Goal: Task Accomplishment & Management: Complete application form

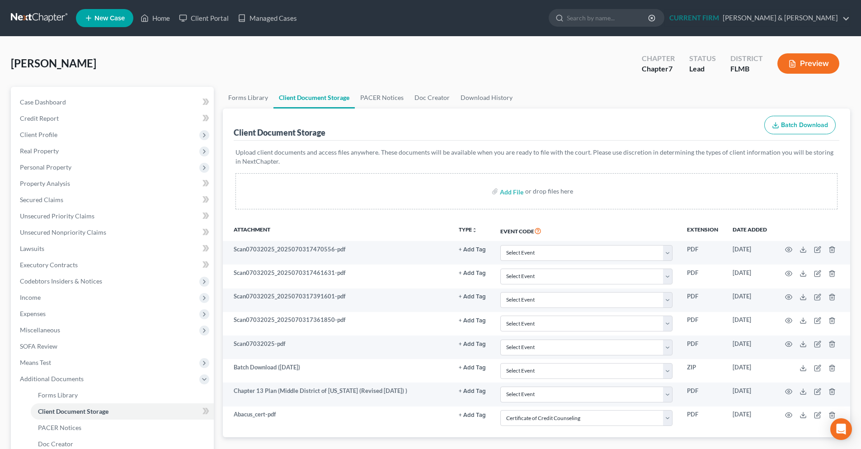
select select "9"
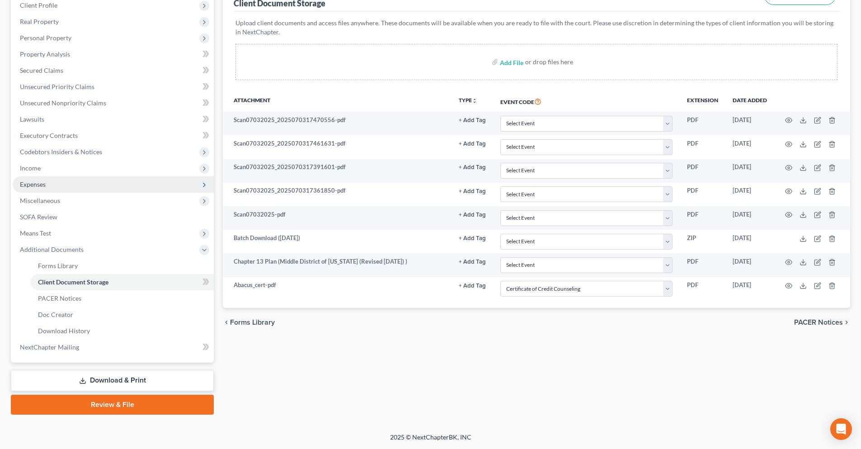
click at [59, 184] on span "Expenses" at bounding box center [113, 184] width 201 height 16
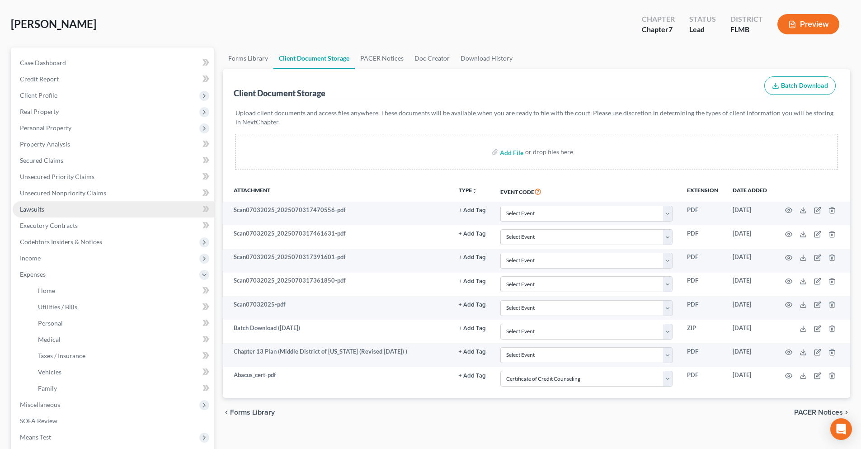
scroll to position [39, 0]
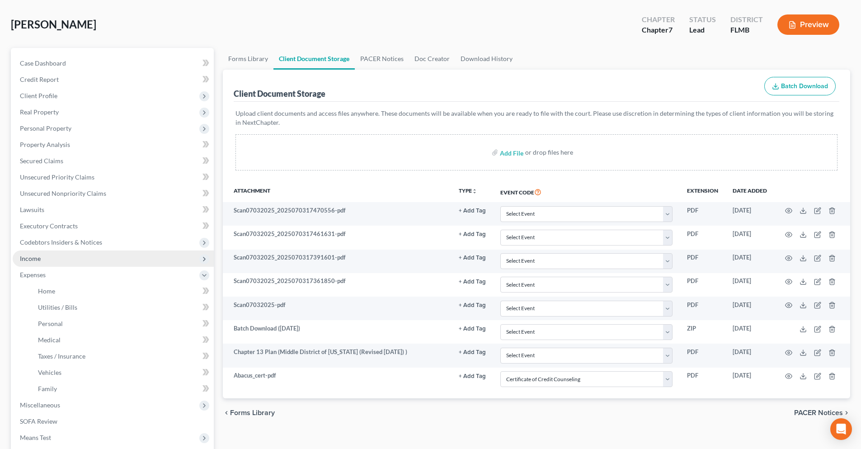
click at [49, 255] on span "Income" at bounding box center [113, 258] width 201 height 16
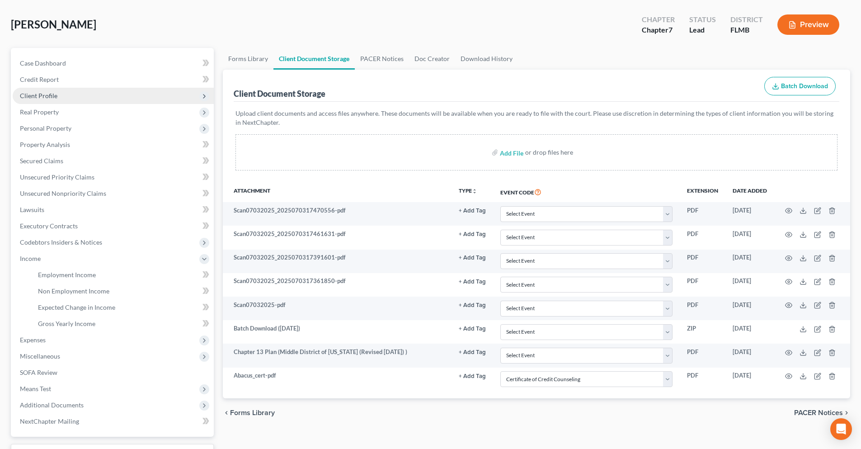
click at [80, 91] on span "Client Profile" at bounding box center [113, 96] width 201 height 16
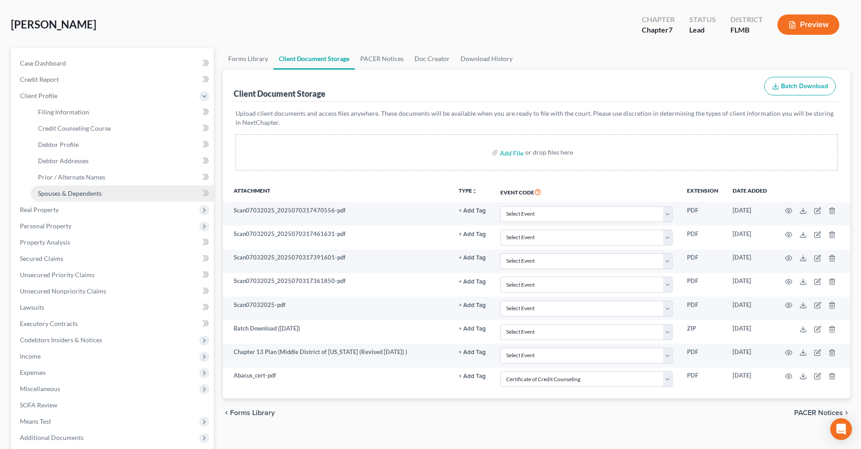
click at [108, 189] on link "Spouses & Dependents" at bounding box center [122, 193] width 183 height 16
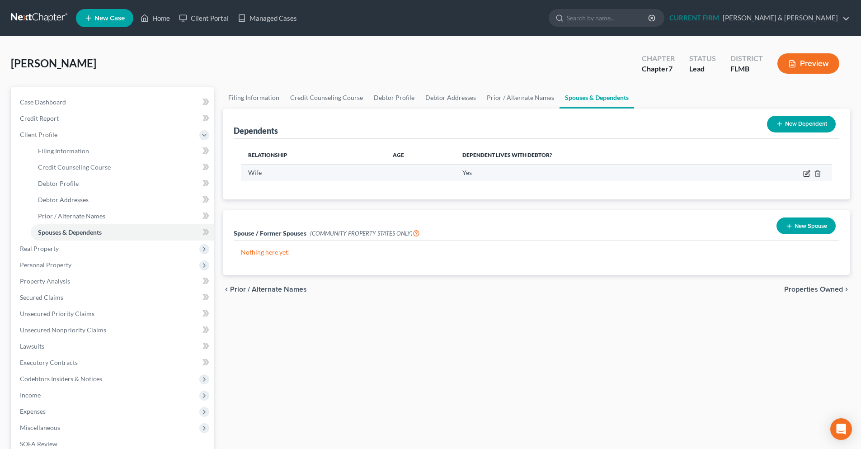
click at [805, 173] on icon "button" at bounding box center [806, 173] width 7 height 7
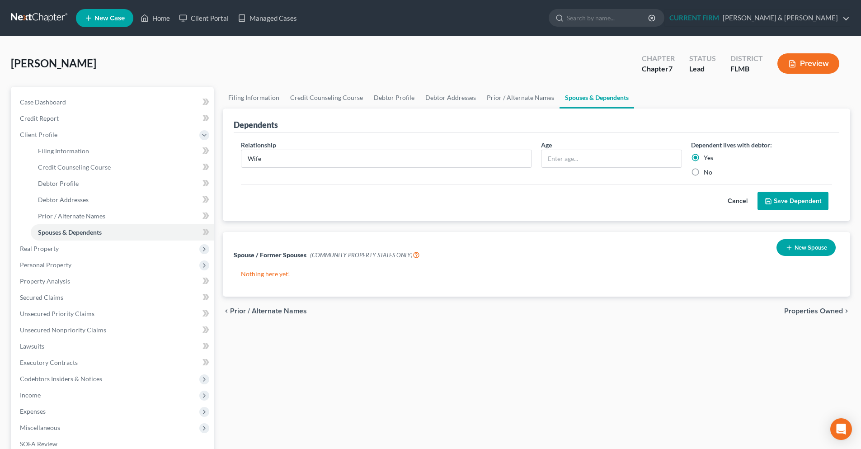
click at [770, 202] on icon "submit" at bounding box center [767, 200] width 7 height 7
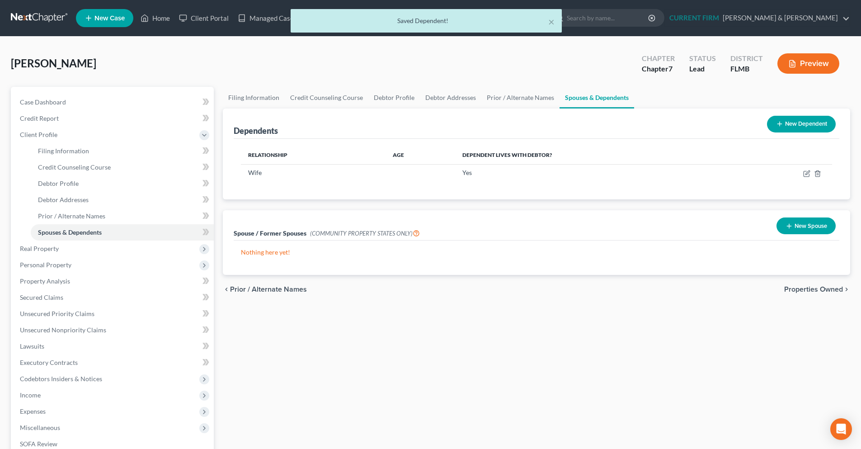
click at [803, 128] on button "New Dependent" at bounding box center [801, 124] width 69 height 17
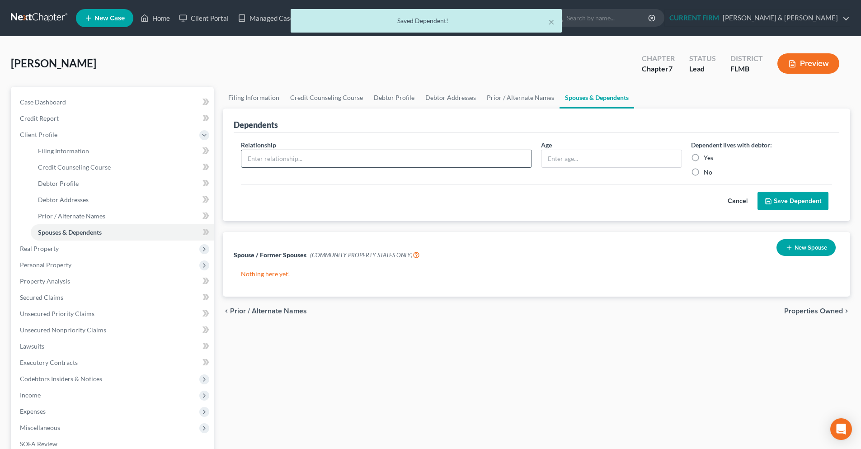
click at [422, 156] on input "text" at bounding box center [386, 158] width 290 height 17
type input "Grandson"
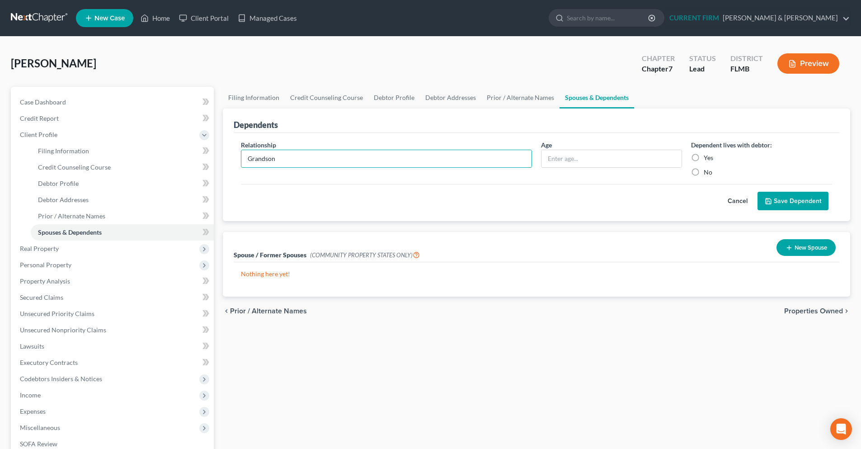
click at [703, 157] on label "Yes" at bounding box center [707, 157] width 9 height 9
click at [707, 157] on input "Yes" at bounding box center [710, 156] width 6 height 6
radio input "true"
click at [802, 202] on button "Save Dependent" at bounding box center [792, 201] width 71 height 19
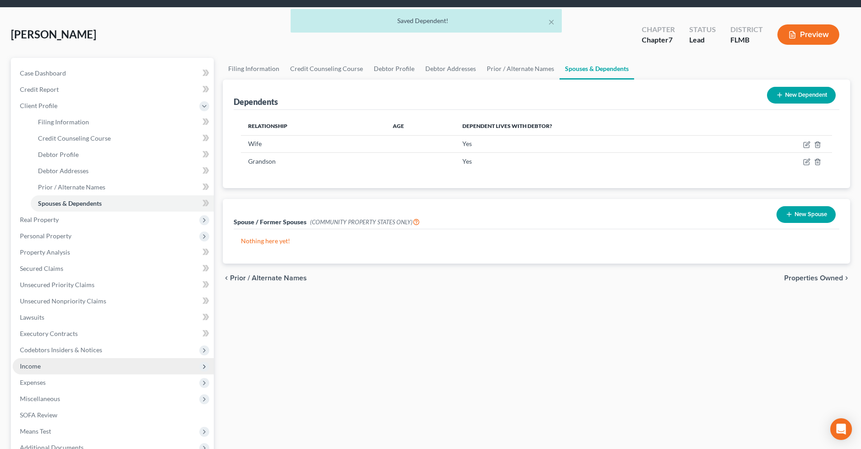
scroll to position [45, 0]
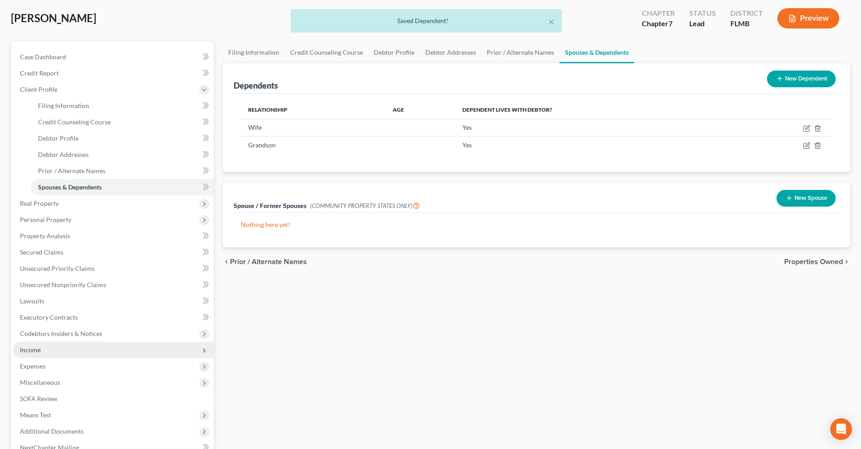
click at [70, 352] on span "Income" at bounding box center [113, 350] width 201 height 16
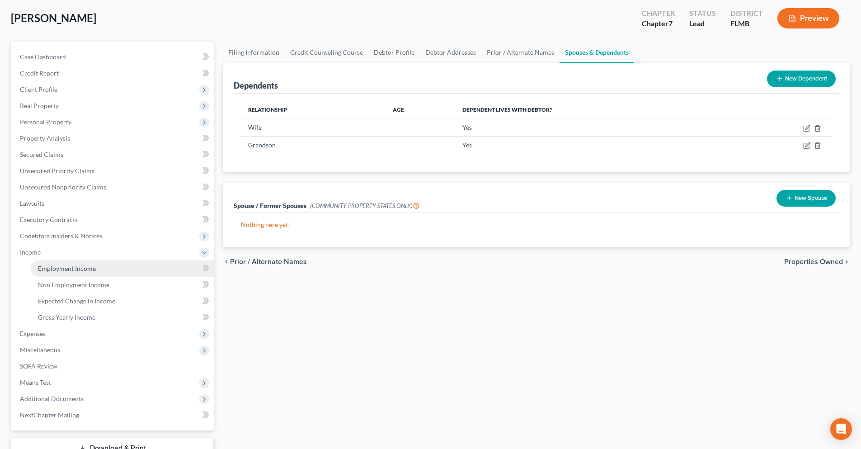
click at [122, 273] on link "Employment Income" at bounding box center [122, 268] width 183 height 16
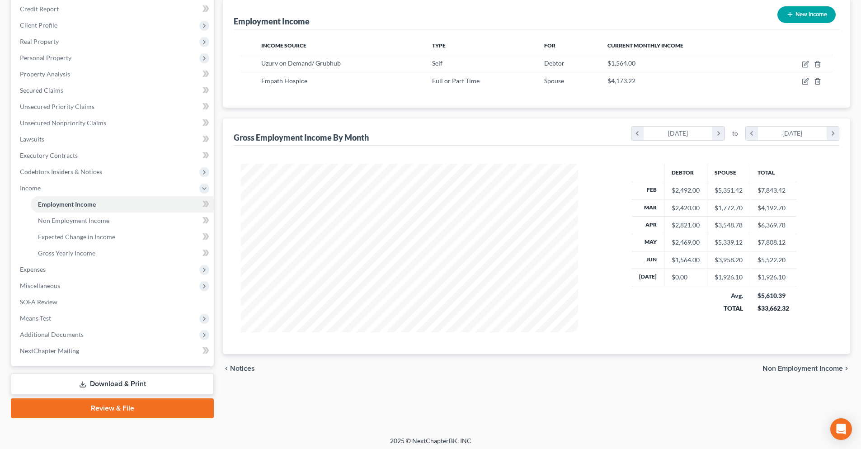
scroll to position [113, 0]
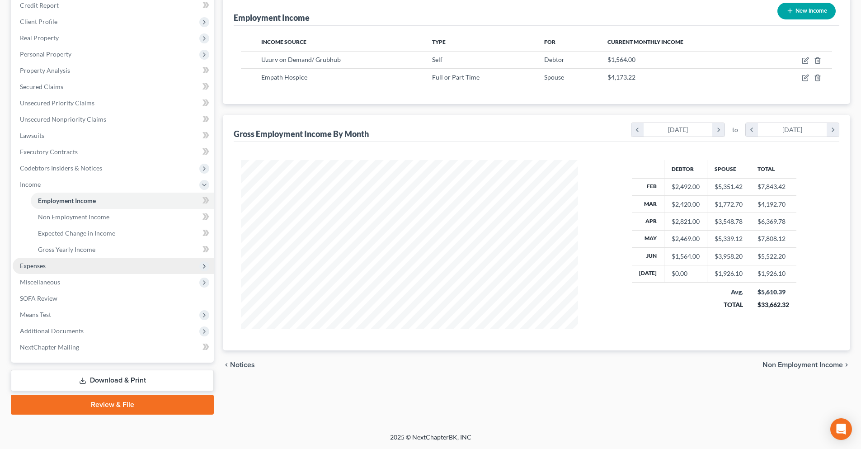
click at [55, 262] on span "Expenses" at bounding box center [113, 265] width 201 height 16
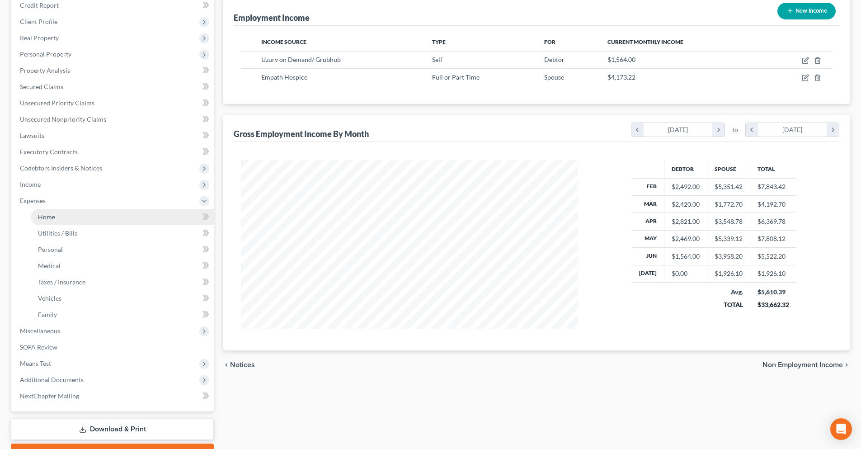
click at [112, 220] on link "Home" at bounding box center [122, 217] width 183 height 16
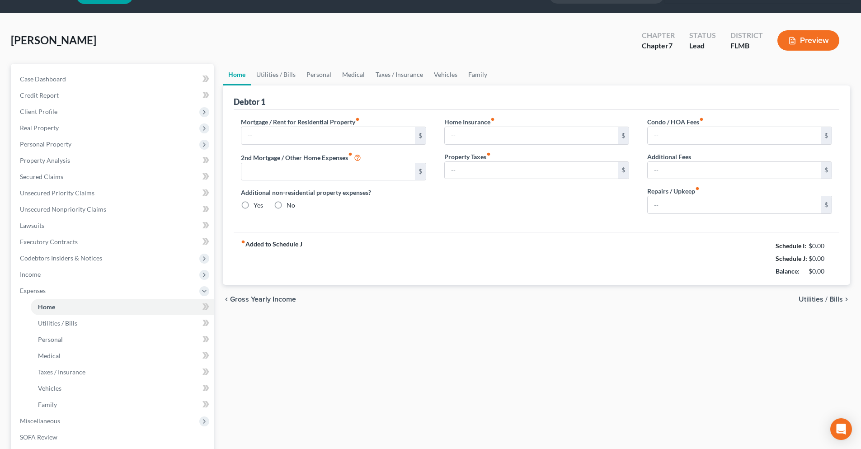
type input "1,260.71"
type input "0.00"
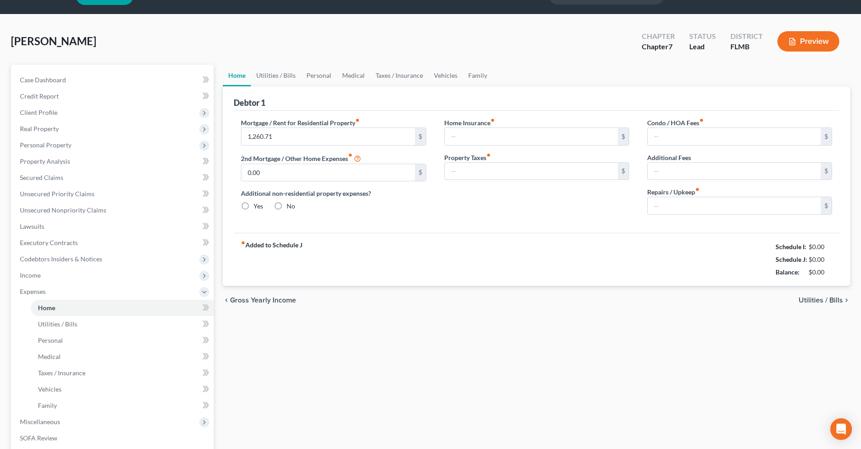
radio input "true"
type input "0.00"
type input "118.00"
type input "0.00"
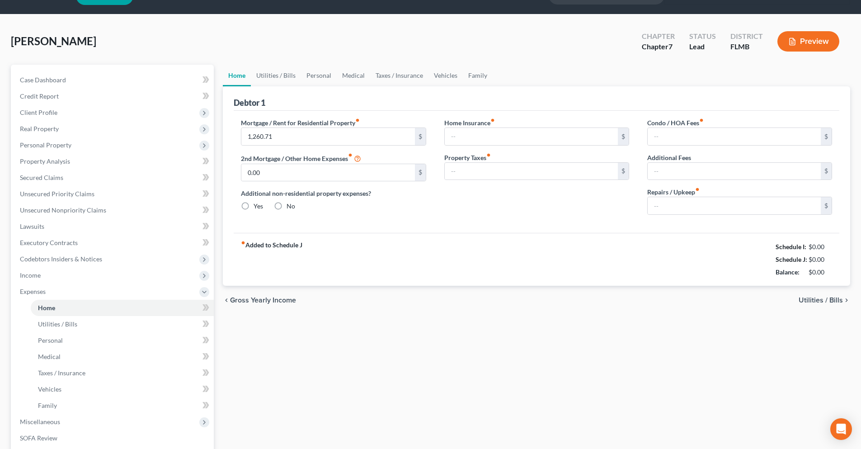
type input "167.00"
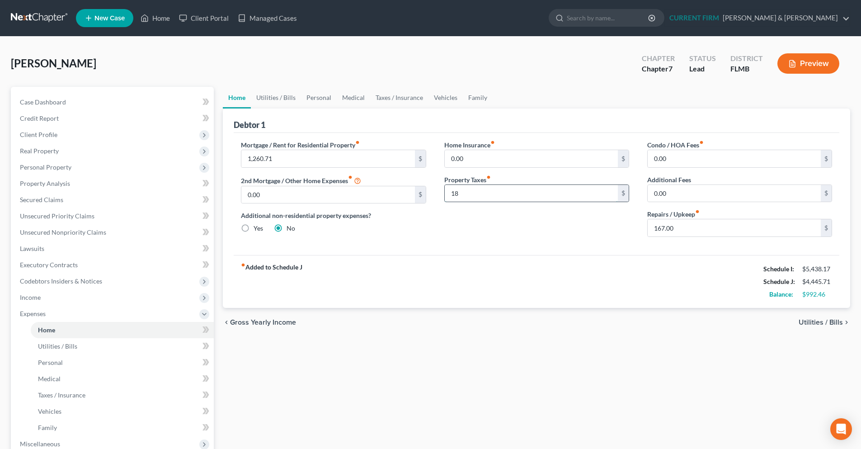
type input "1"
type input "218"
click at [497, 260] on div "fiber_manual_record Added to Schedule J Schedule I: $5,438.17 Schedule J: $4,64…" at bounding box center [536, 281] width 605 height 53
type input "267.00"
click at [812, 323] on span "Utilities / Bills" at bounding box center [820, 321] width 44 height 7
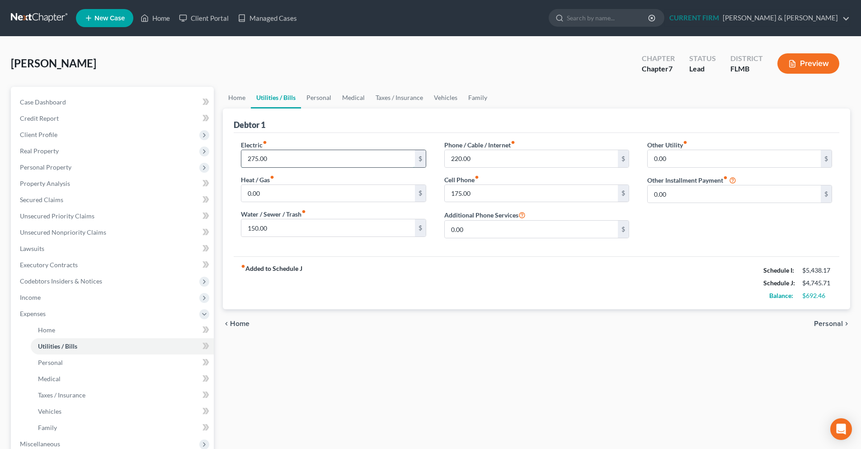
click at [373, 160] on input "275.00" at bounding box center [327, 158] width 173 height 17
click at [266, 162] on input "275.00" at bounding box center [327, 158] width 173 height 17
drag, startPoint x: 276, startPoint y: 157, endPoint x: 238, endPoint y: 157, distance: 37.9
click at [238, 157] on div "Electric fiber_manual_record 275.00 $ Heat / Gas fiber_manual_record 0.00 $ Wat…" at bounding box center [333, 192] width 203 height 105
type input "325.00"
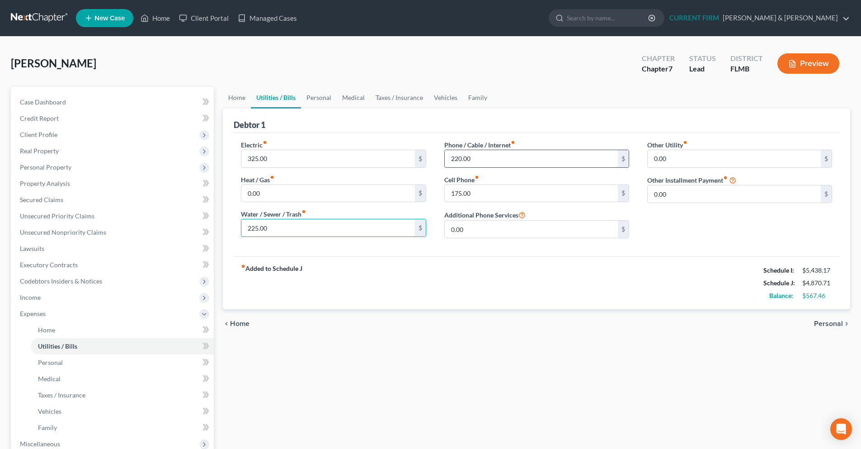
type input "225.00"
click at [457, 157] on input "220.00" at bounding box center [531, 158] width 173 height 17
click at [456, 157] on input "220.00" at bounding box center [531, 158] width 173 height 17
type input "220.00"
click at [456, 190] on input "175.00" at bounding box center [531, 193] width 173 height 17
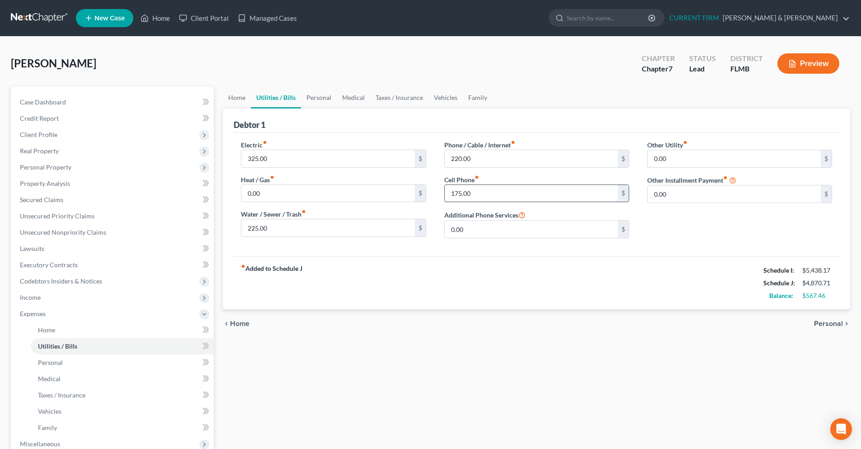
click at [456, 191] on input "175.00" at bounding box center [531, 193] width 173 height 17
type input "185.00"
click at [481, 235] on input "0.00" at bounding box center [531, 228] width 173 height 17
click at [459, 159] on input "220.00" at bounding box center [531, 158] width 173 height 17
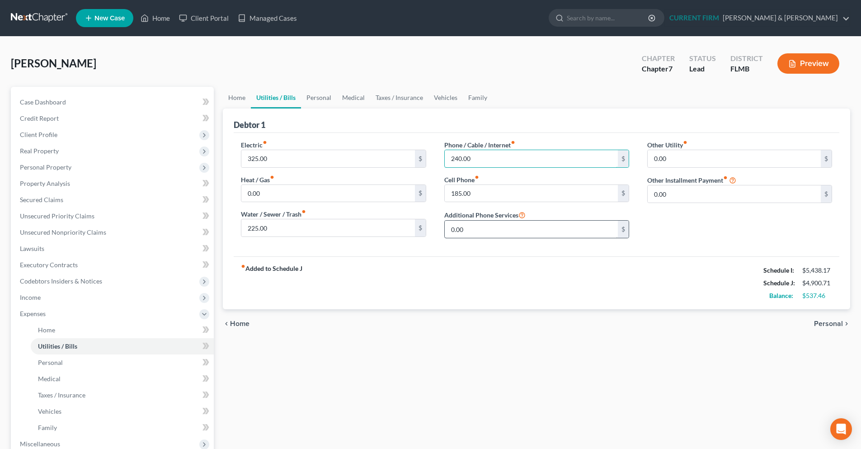
type input "240.00"
click at [476, 225] on input "0.00" at bounding box center [531, 228] width 173 height 17
click at [323, 103] on link "Personal" at bounding box center [319, 98] width 36 height 22
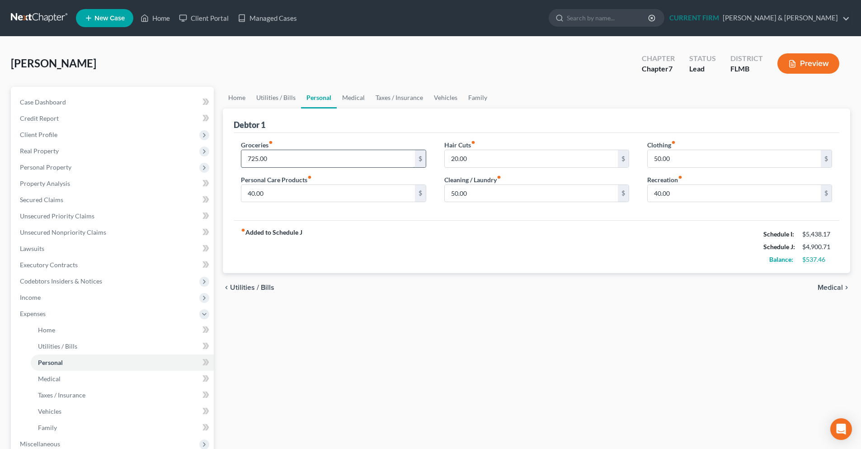
click at [296, 153] on input "725.00" at bounding box center [327, 158] width 173 height 17
type input "1,100.00"
click at [484, 193] on input "50.00" at bounding box center [531, 193] width 173 height 17
type input "1"
type input "50.00"
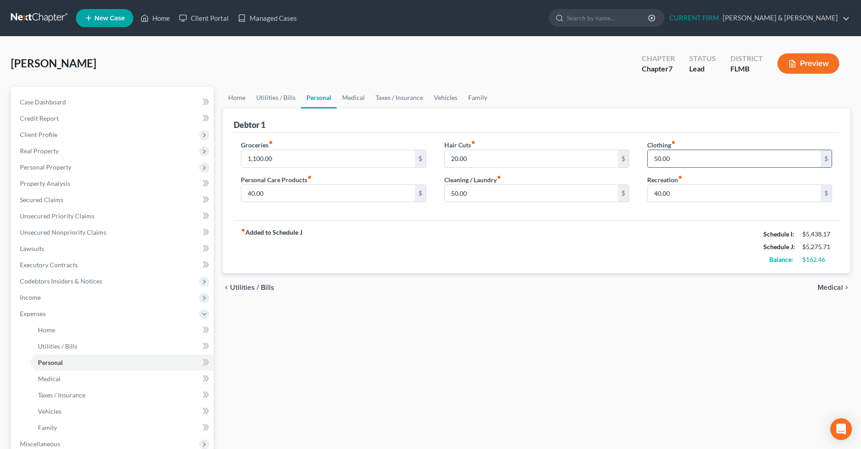
click at [677, 164] on input "50.00" at bounding box center [733, 158] width 173 height 17
type input "100.00"
click at [590, 202] on div "50.00 $" at bounding box center [536, 193] width 185 height 18
click at [585, 201] on input "50.00" at bounding box center [531, 193] width 173 height 17
click at [453, 162] on input "20.00" at bounding box center [531, 158] width 173 height 17
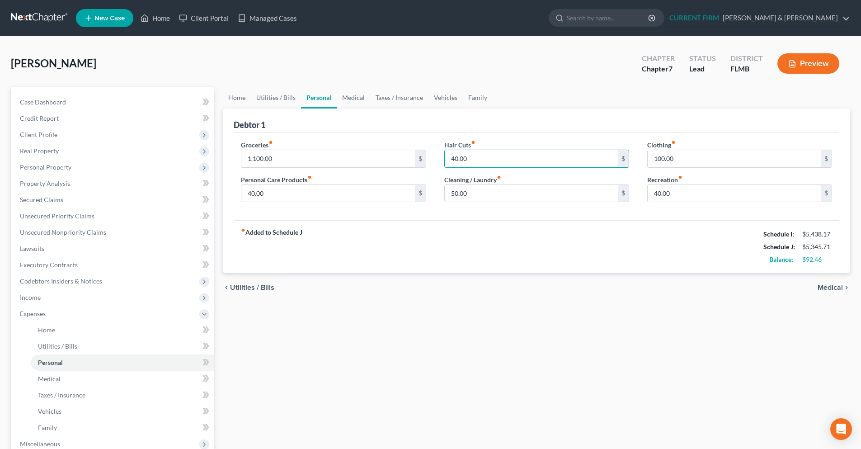
type input "40.00"
click at [822, 288] on span "Medical" at bounding box center [829, 287] width 25 height 7
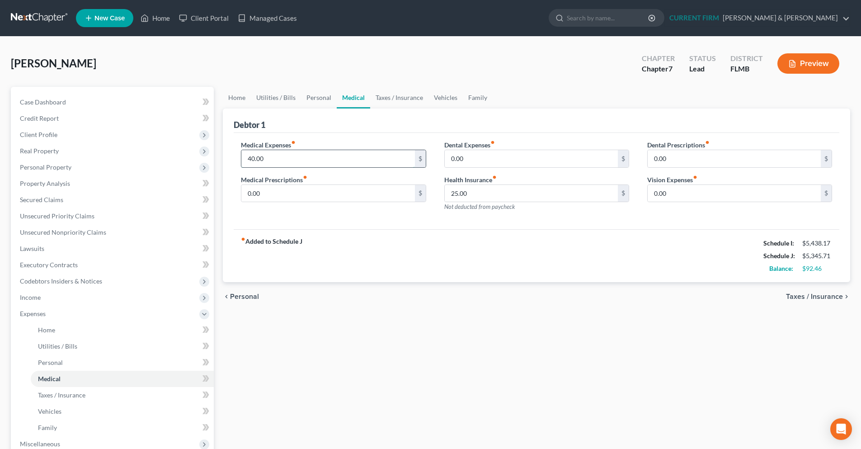
click at [326, 161] on input "40.00" at bounding box center [327, 158] width 173 height 17
type input "50.00"
click at [380, 187] on input "0.00" at bounding box center [327, 193] width 173 height 17
click at [442, 97] on link "Vehicles" at bounding box center [445, 98] width 34 height 22
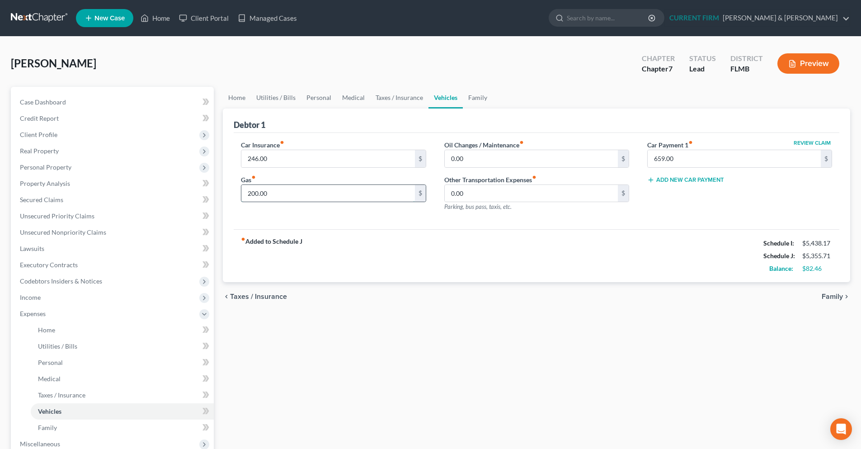
click at [298, 197] on input "200.00" at bounding box center [327, 193] width 173 height 17
type input "225.00"
click at [304, 163] on input "246.00" at bounding box center [327, 158] width 173 height 17
click at [254, 294] on span "Taxes / Insurance" at bounding box center [258, 296] width 57 height 7
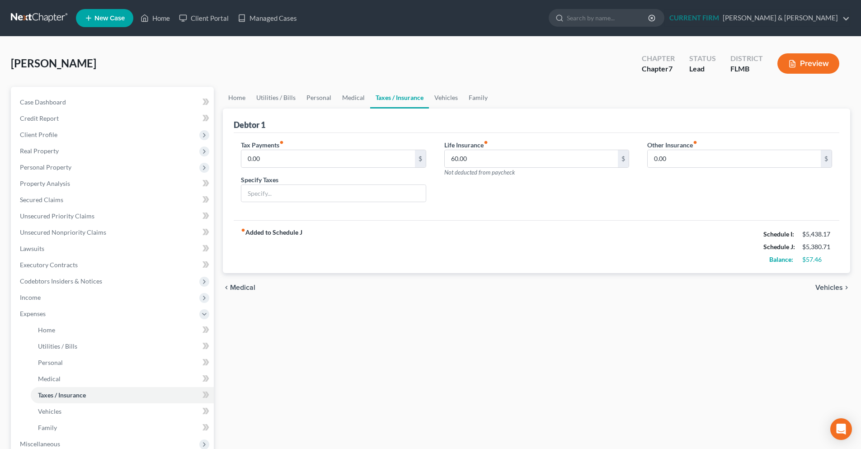
click at [236, 287] on span "Medical" at bounding box center [242, 287] width 25 height 7
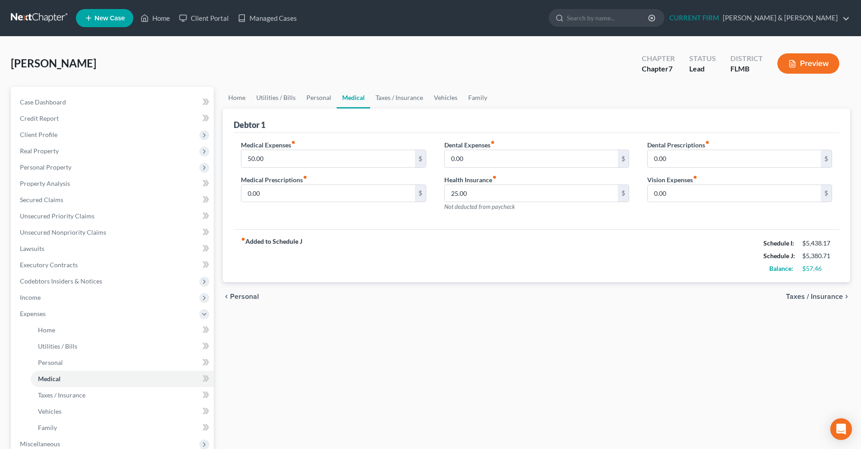
click at [242, 294] on span "Personal" at bounding box center [244, 296] width 29 height 7
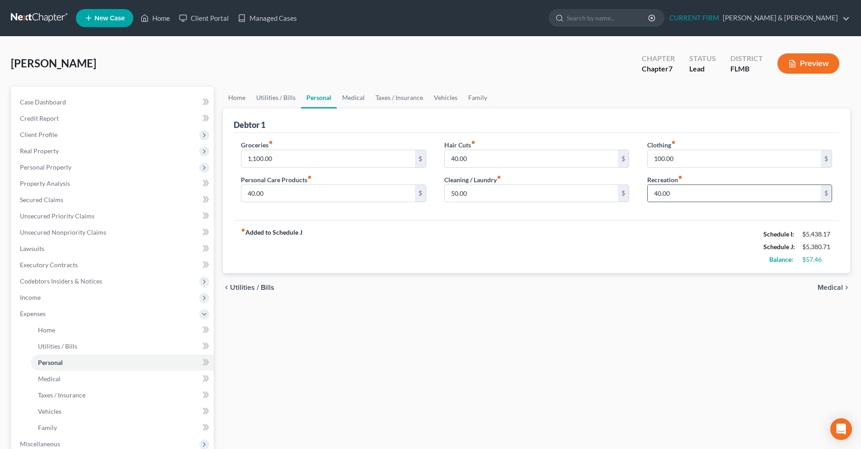
click at [672, 191] on input "40.00" at bounding box center [733, 193] width 173 height 17
type input "75.00"
click at [831, 285] on span "Medical" at bounding box center [829, 287] width 25 height 7
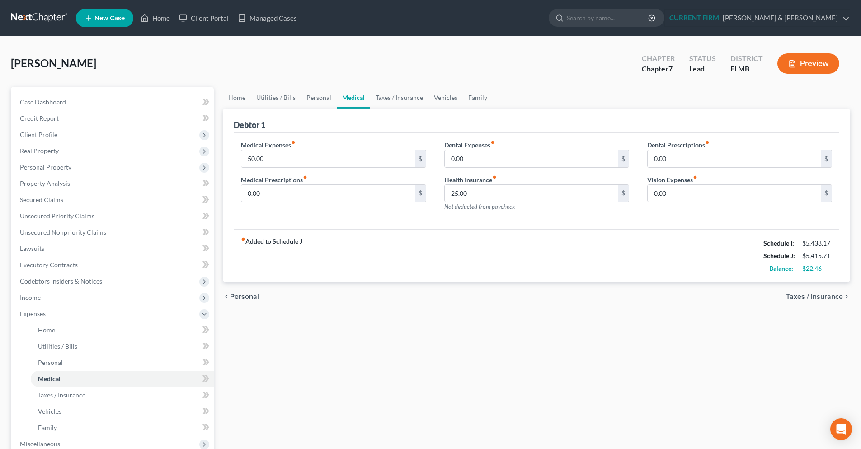
click at [831, 285] on div "chevron_left Personal Taxes / Insurance chevron_right" at bounding box center [536, 296] width 627 height 29
click at [823, 296] on span "Taxes / Insurance" at bounding box center [814, 296] width 57 height 7
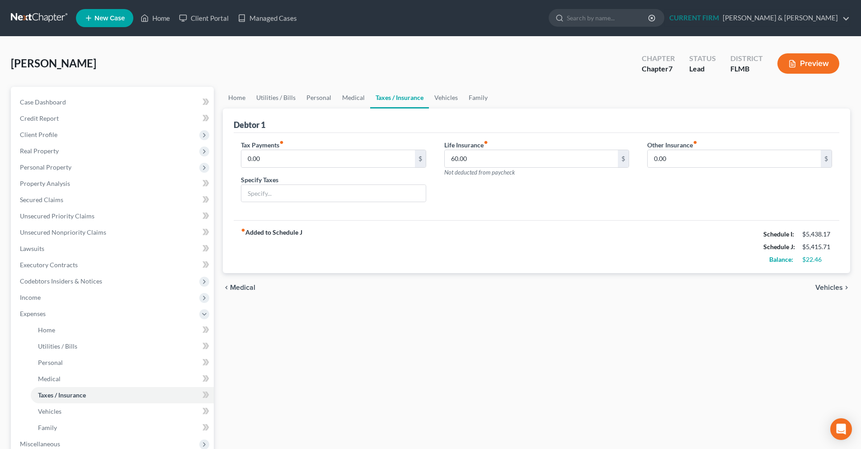
click at [823, 296] on div "chevron_left Medical Vehicles chevron_right" at bounding box center [536, 287] width 627 height 29
click at [824, 288] on span "Vehicles" at bounding box center [829, 287] width 28 height 7
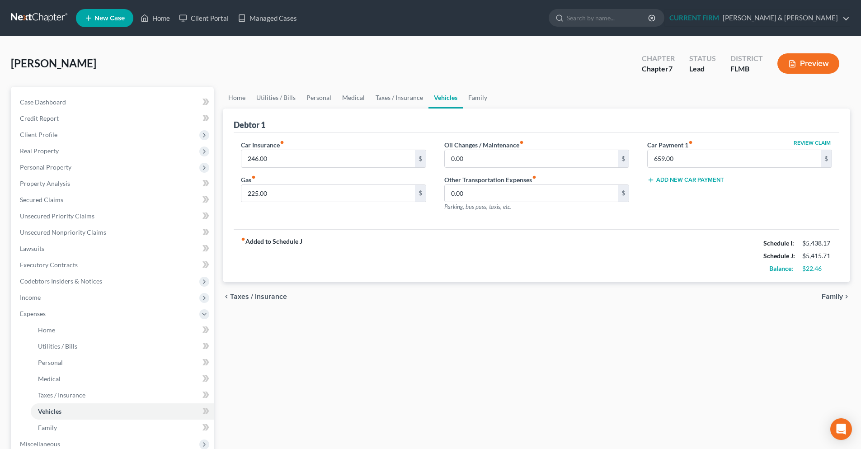
click at [824, 287] on div "chevron_left Taxes / Insurance Family chevron_right" at bounding box center [536, 296] width 627 height 29
click at [823, 298] on span "Family" at bounding box center [831, 296] width 21 height 7
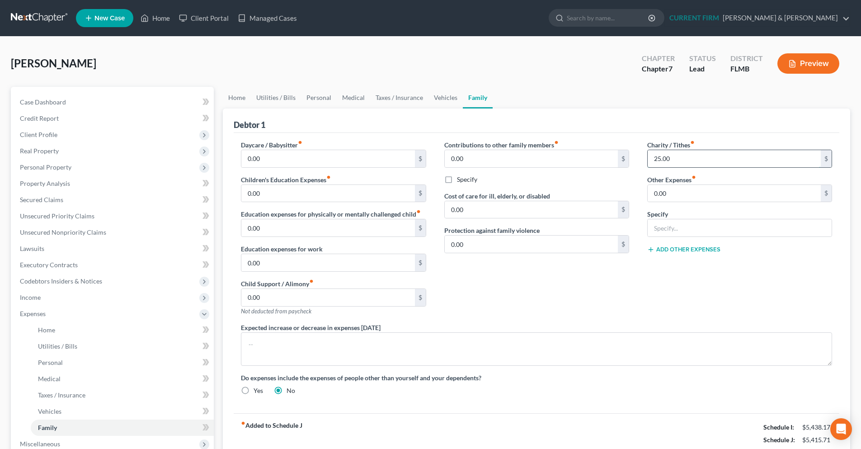
click at [695, 159] on input "25.00" at bounding box center [733, 158] width 173 height 17
type input "75.00"
drag, startPoint x: 508, startPoint y: 247, endPoint x: 503, endPoint y: 247, distance: 5.0
click at [508, 247] on input "0.00" at bounding box center [531, 243] width 173 height 17
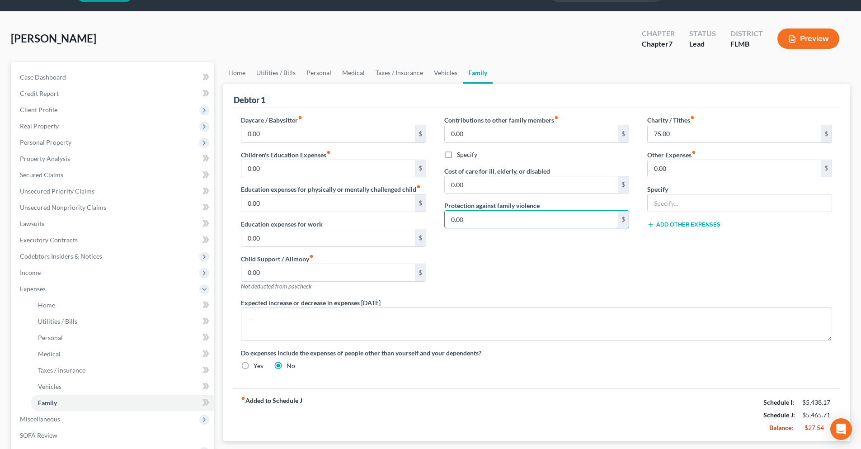
scroll to position [45, 0]
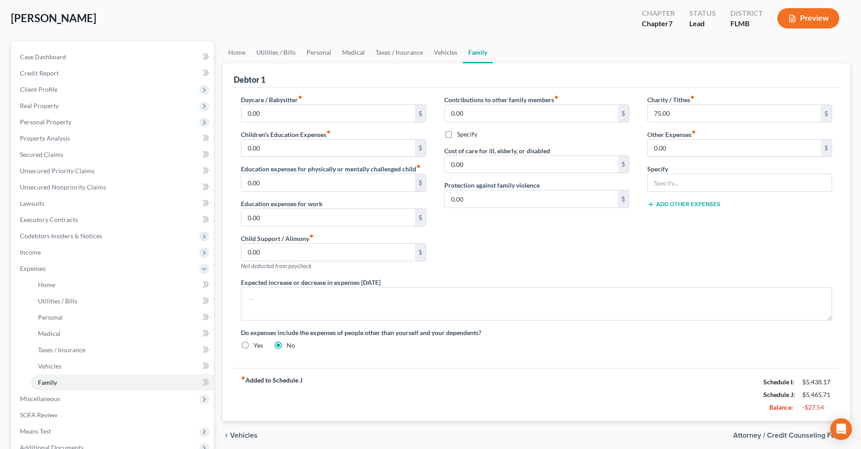
click at [244, 434] on span "Vehicles" at bounding box center [244, 434] width 28 height 7
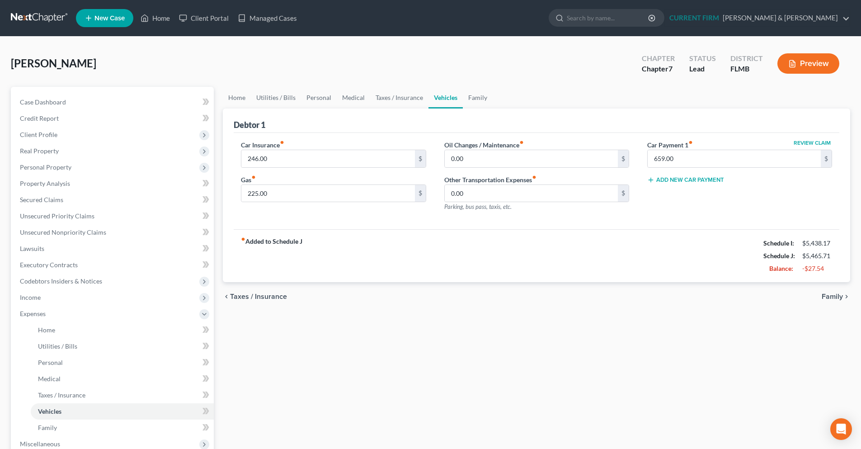
click at [270, 298] on span "Taxes / Insurance" at bounding box center [258, 296] width 57 height 7
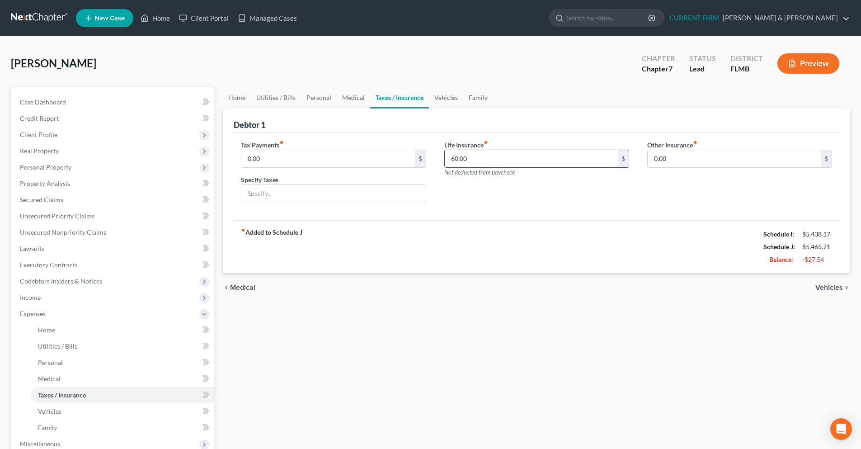
click at [501, 166] on input "60.00" at bounding box center [531, 158] width 173 height 17
type input "85.00"
drag, startPoint x: 360, startPoint y: 98, endPoint x: 353, endPoint y: 98, distance: 7.2
click at [359, 98] on link "Medical" at bounding box center [353, 98] width 33 height 22
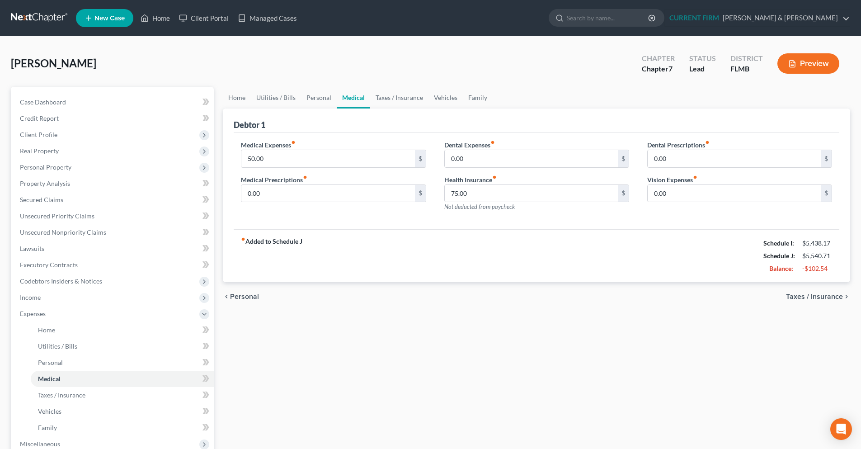
click at [413, 216] on div "Medical Expenses fiber_manual_record 50.00 $ Medical Prescriptions fiber_manual…" at bounding box center [333, 179] width 203 height 79
type input "35.00"
click at [277, 207] on div "Medical Expenses fiber_manual_record 50.00 $ Medical Prescriptions fiber_manual…" at bounding box center [333, 179] width 203 height 79
click at [387, 96] on link "Taxes / Insurance" at bounding box center [399, 98] width 58 height 22
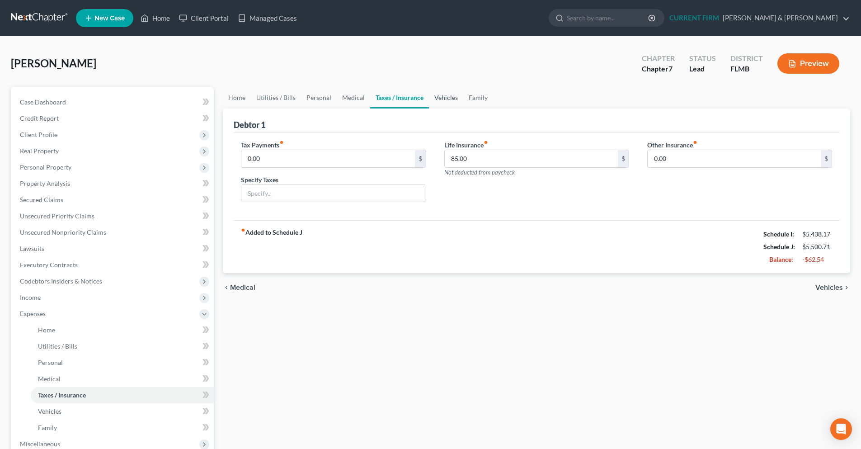
click at [444, 93] on link "Vehicles" at bounding box center [446, 98] width 34 height 22
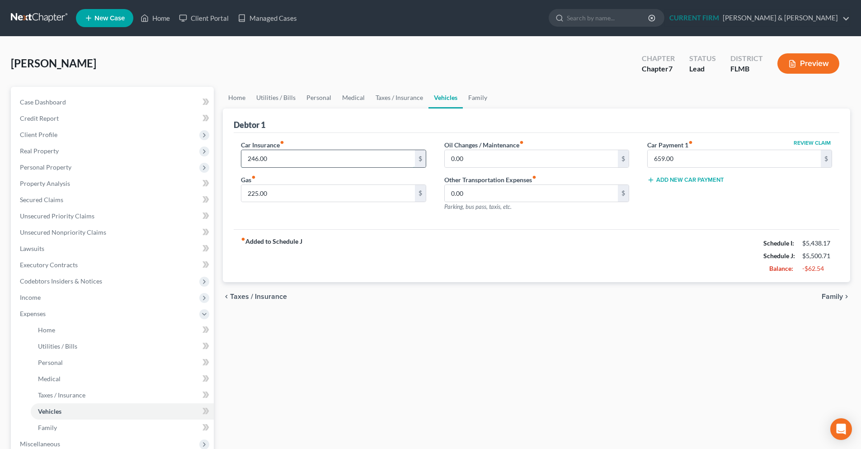
click at [305, 156] on input "246.00" at bounding box center [327, 158] width 173 height 17
type input "276.00"
click at [299, 185] on input "225.00" at bounding box center [327, 193] width 173 height 17
click at [822, 294] on span "Family" at bounding box center [831, 296] width 21 height 7
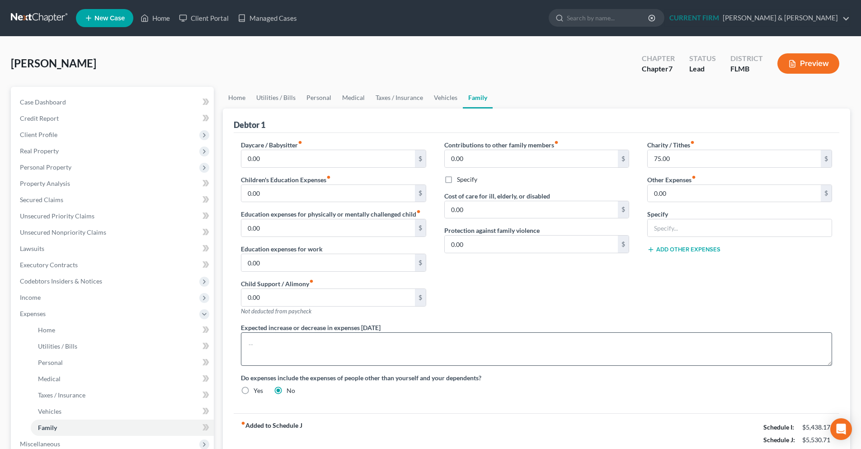
scroll to position [136, 0]
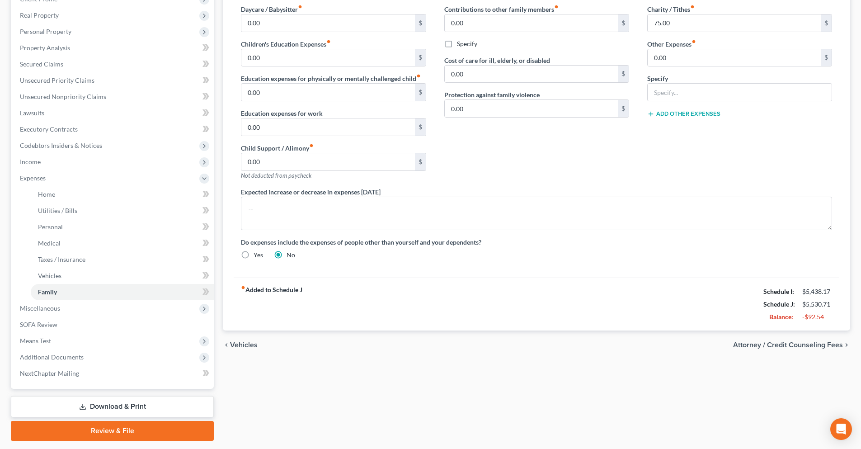
click at [800, 346] on span "Attorney / Credit Counseling Fees" at bounding box center [788, 344] width 110 height 7
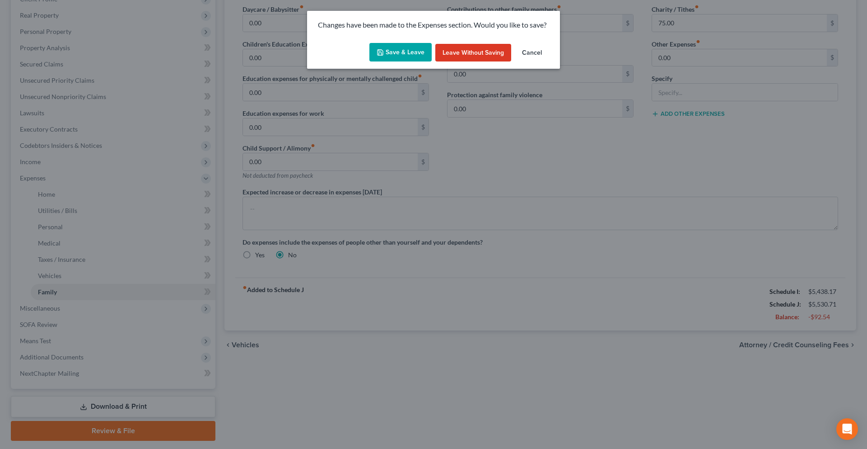
click at [388, 51] on button "Save & Leave" at bounding box center [401, 52] width 62 height 19
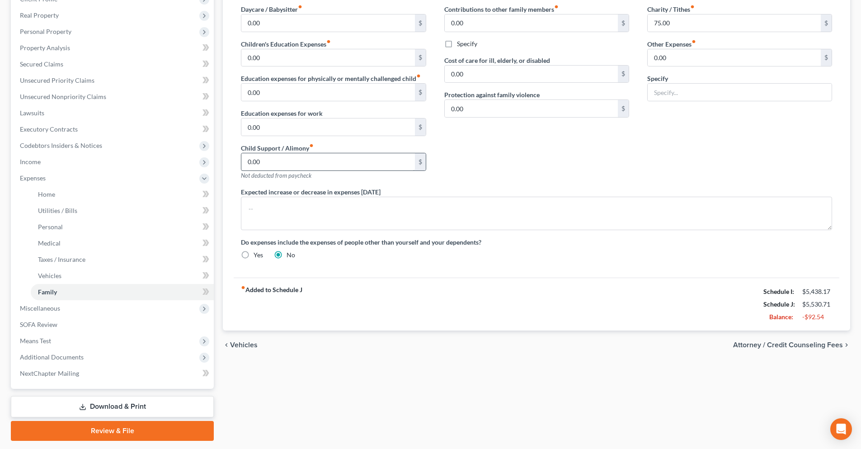
select select "0"
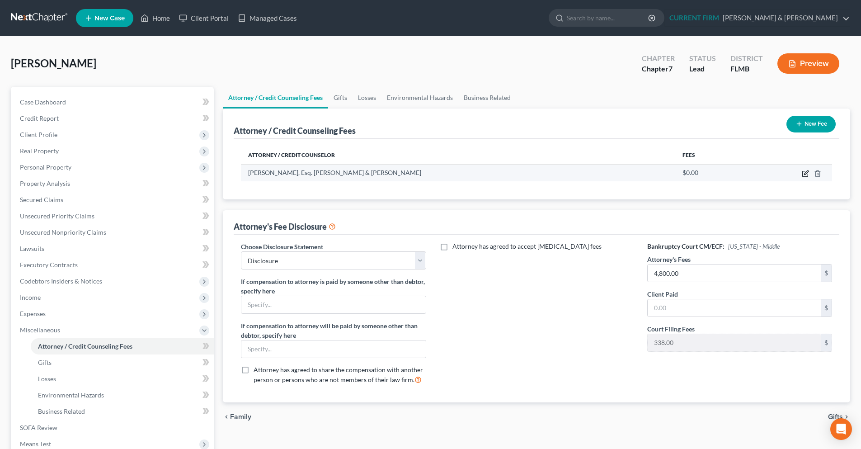
click at [805, 173] on icon "button" at bounding box center [806, 172] width 4 height 4
select select "9"
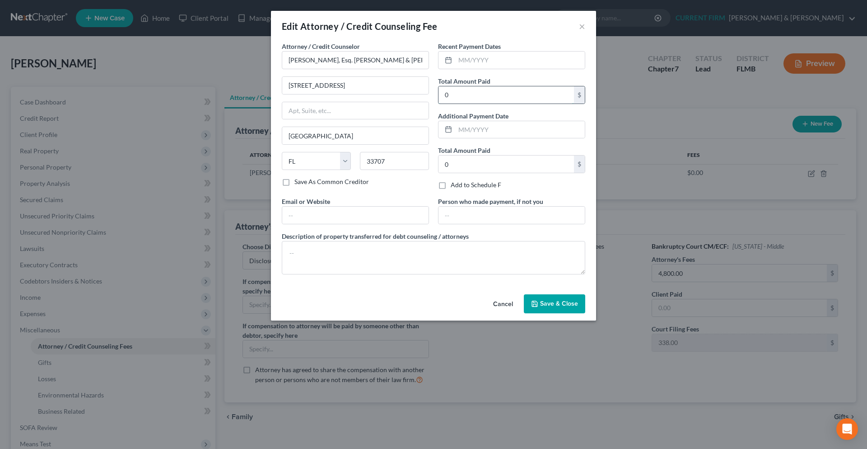
click at [454, 95] on input "0" at bounding box center [507, 94] width 136 height 17
type input "2,000.00"
click at [477, 170] on input "0" at bounding box center [507, 163] width 136 height 17
type input "2,000.00"
click at [488, 139] on div "Recent Payment Dates Total Amount Paid 2,000.00 $ Additional Payment Date Total…" at bounding box center [512, 119] width 156 height 155
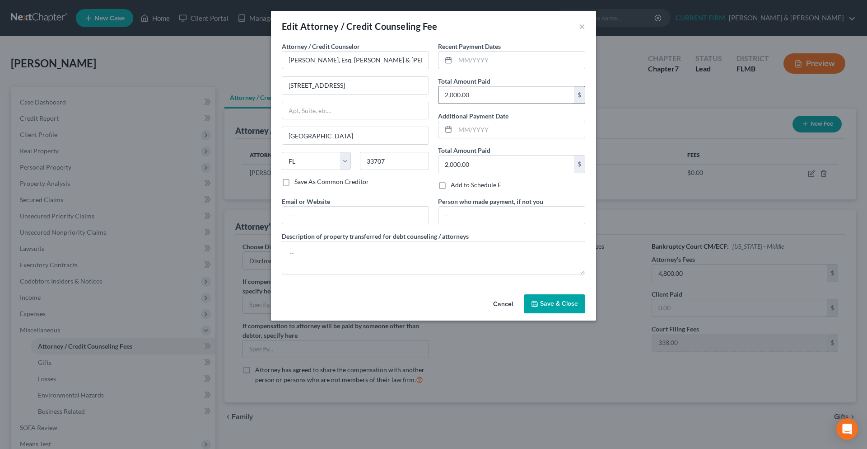
click at [481, 98] on input "2,000.00" at bounding box center [507, 94] width 136 height 17
type input "2,000.00"
click at [550, 303] on span "Save & Close" at bounding box center [559, 303] width 38 height 8
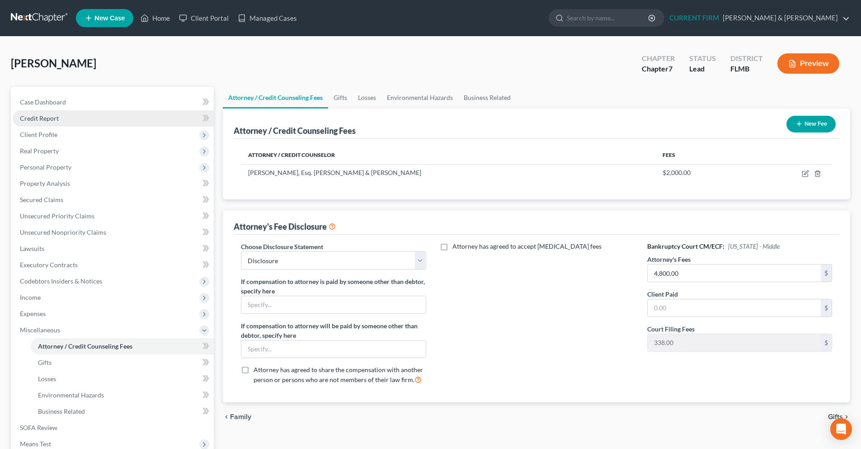
click at [110, 118] on link "Credit Report" at bounding box center [113, 118] width 201 height 16
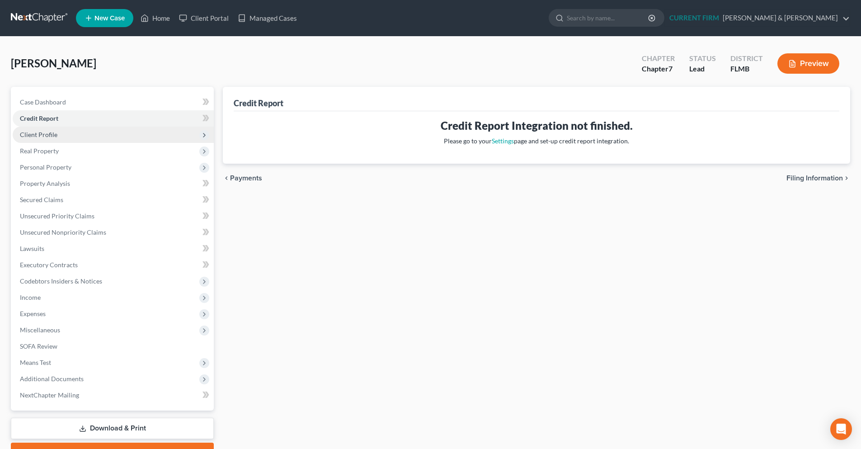
click at [86, 136] on span "Client Profile" at bounding box center [113, 134] width 201 height 16
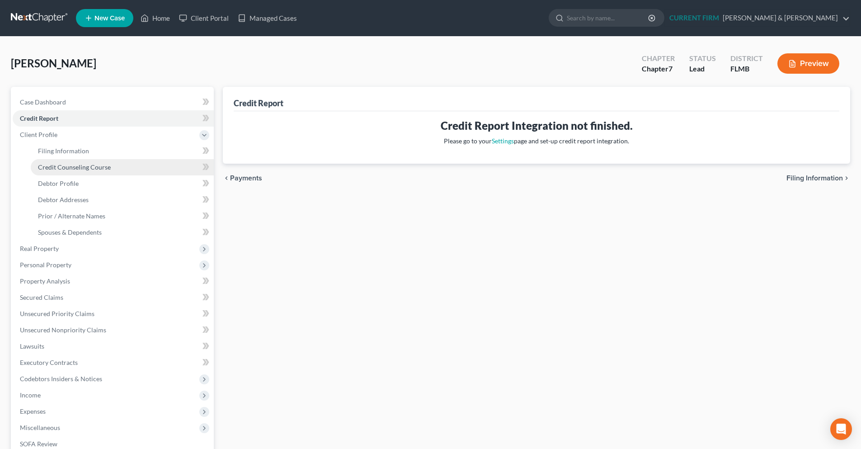
click at [104, 163] on span "Credit Counseling Course" at bounding box center [74, 167] width 73 height 8
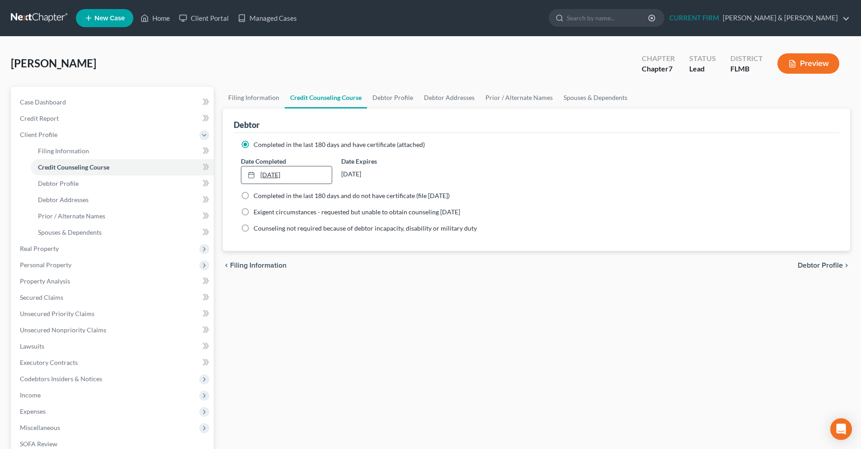
click at [317, 175] on link "[DATE]" at bounding box center [286, 174] width 90 height 17
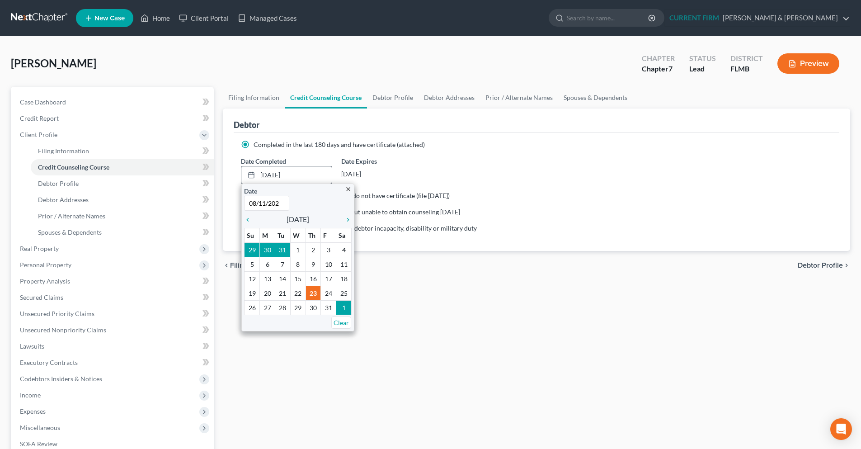
type input "[DATE]"
click at [435, 220] on ng-include "Completed in the last 180 days and have certificate (attached) Date Completed […" at bounding box center [536, 186] width 591 height 93
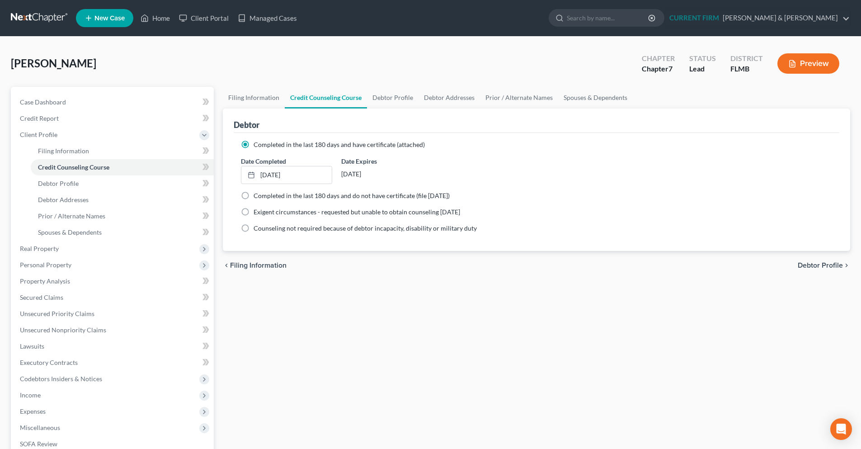
click at [253, 196] on label "Completed in the last 180 days and do not have certificate (file [DATE])" at bounding box center [351, 195] width 196 height 9
click at [257, 196] on input "Completed in the last 180 days and do not have certificate (file [DATE])" at bounding box center [260, 194] width 6 height 6
radio input "true"
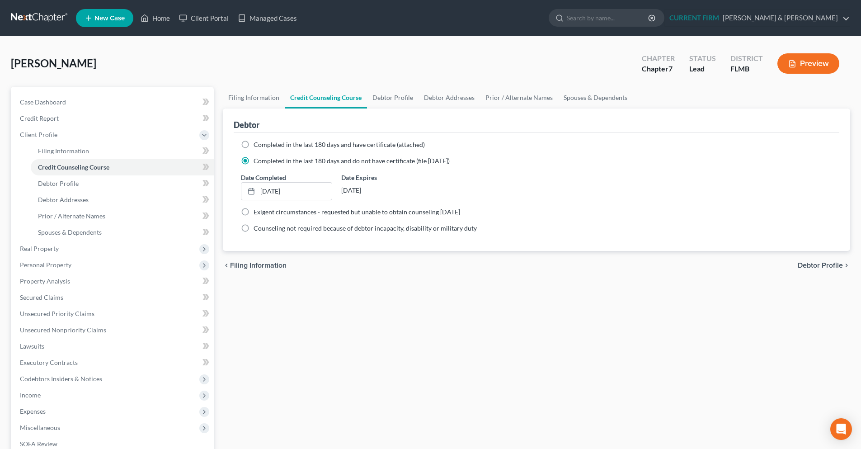
click at [290, 143] on span "Completed in the last 180 days and have certificate (attached)" at bounding box center [338, 144] width 171 height 8
click at [263, 143] on input "Completed in the last 180 days and have certificate (attached)" at bounding box center [260, 143] width 6 height 6
radio input "true"
radio input "false"
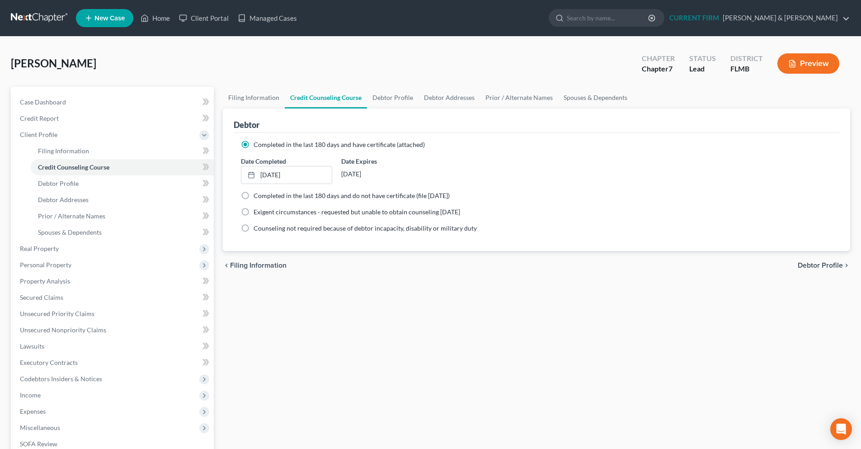
click at [824, 266] on span "Debtor Profile" at bounding box center [819, 265] width 45 height 7
select select "1"
select select "2"
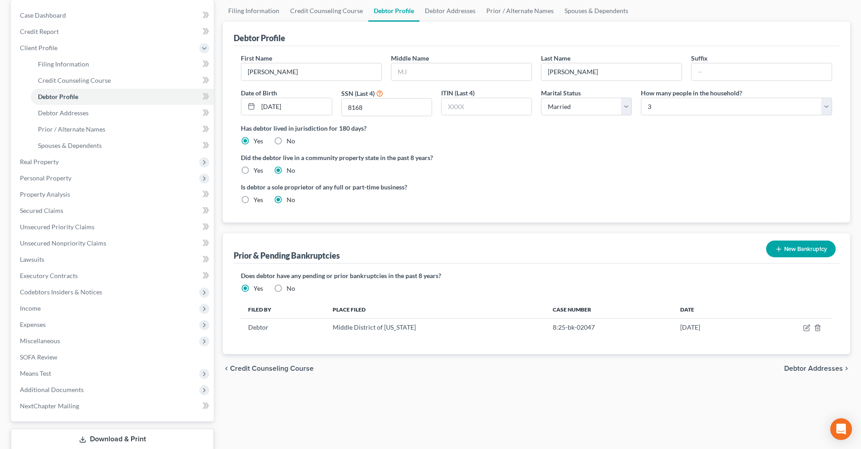
scroll to position [90, 0]
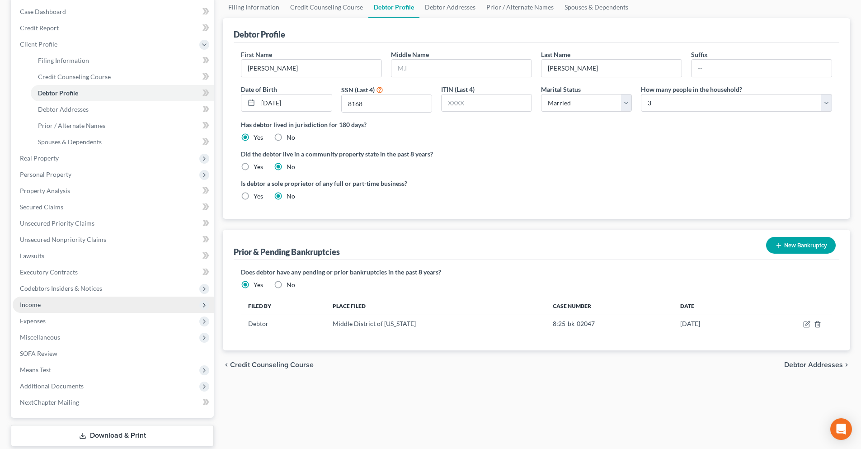
click at [55, 300] on span "Income" at bounding box center [113, 304] width 201 height 16
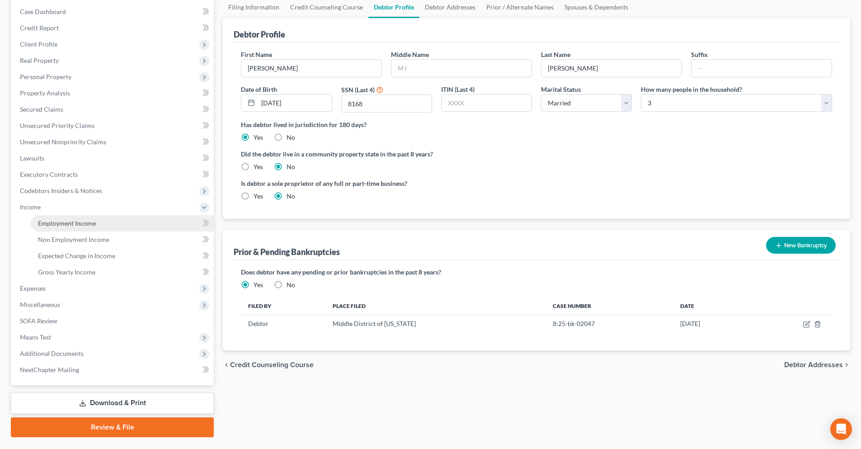
click at [114, 225] on link "Employment Income" at bounding box center [122, 223] width 183 height 16
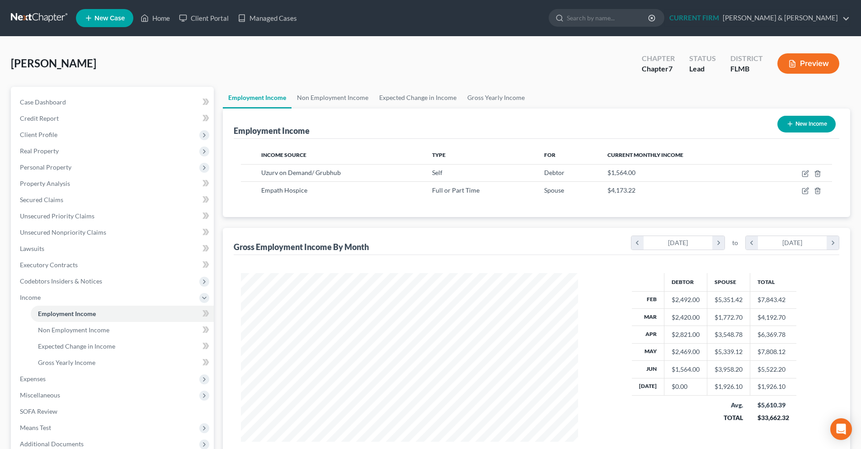
scroll to position [168, 355]
click at [625, 194] on div "$4,173.22" at bounding box center [682, 190] width 150 height 9
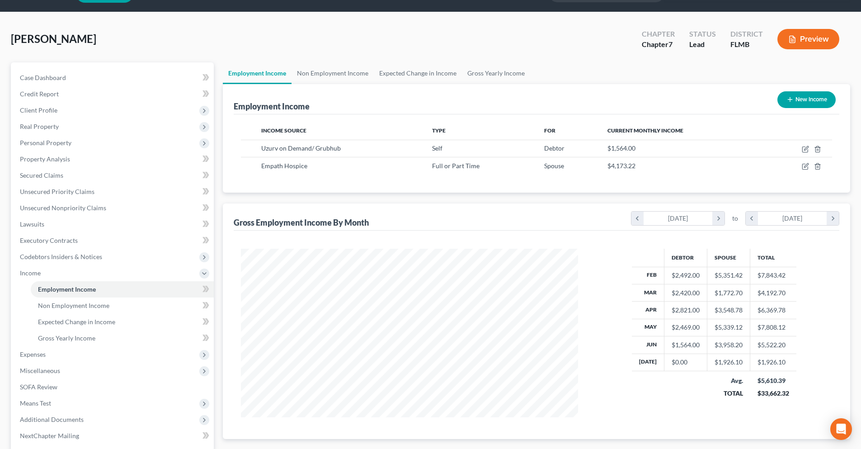
scroll to position [45, 0]
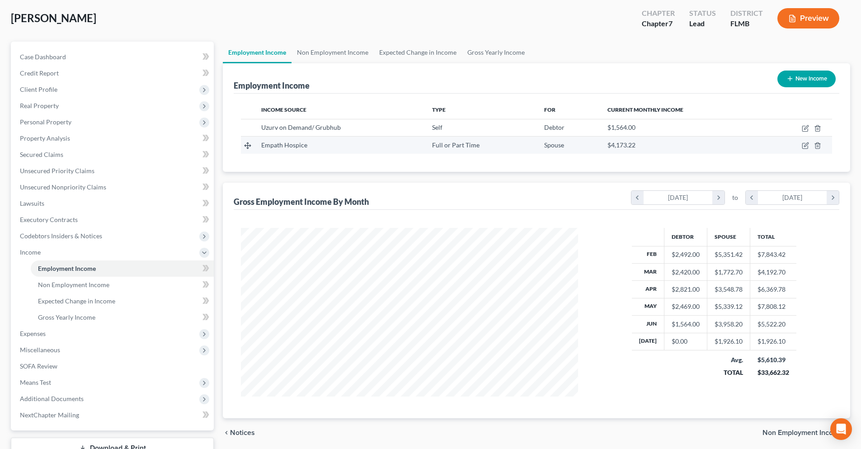
click at [288, 148] on span "Empath Hospice" at bounding box center [284, 145] width 46 height 8
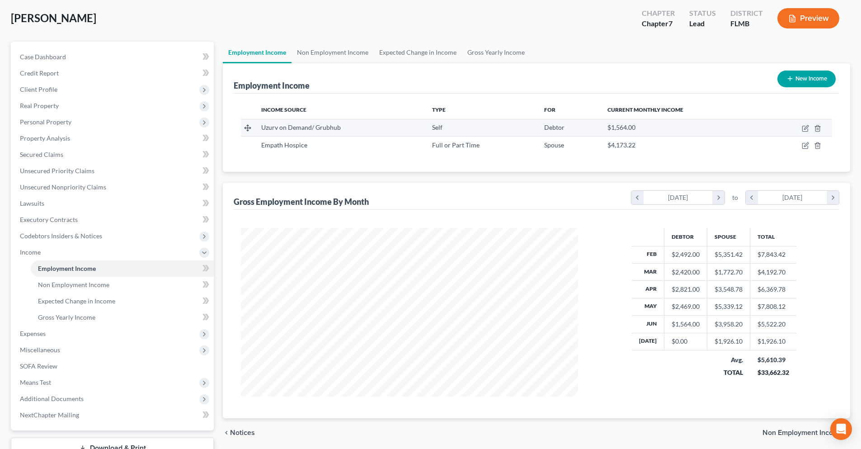
click at [371, 131] on div "Uzurv on Demand/ Grubhub" at bounding box center [339, 127] width 156 height 9
click at [317, 57] on link "Non Employment Income" at bounding box center [332, 53] width 82 height 22
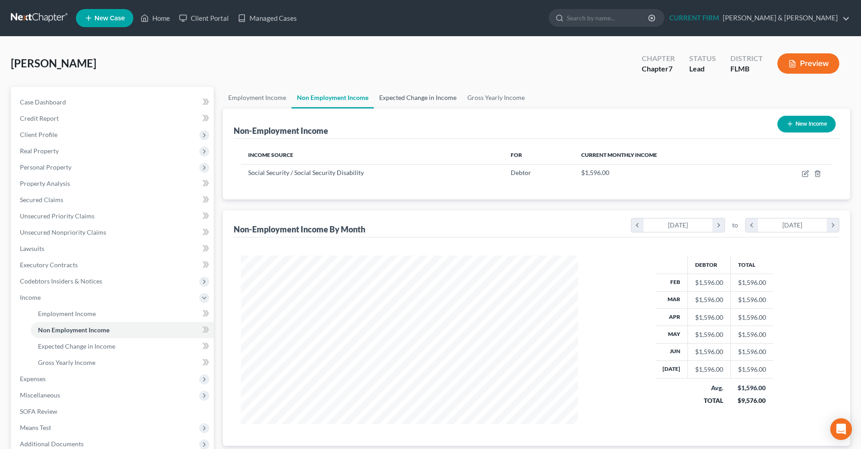
scroll to position [168, 355]
click at [407, 98] on link "Expected Change in Income" at bounding box center [418, 98] width 88 height 22
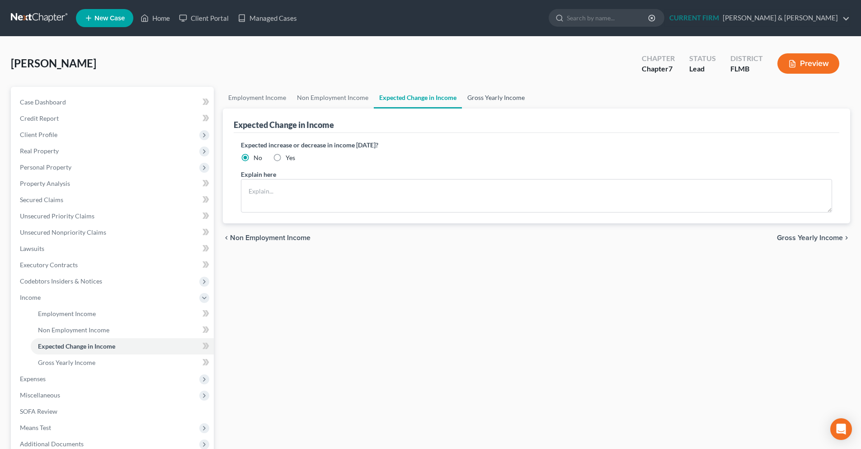
click at [484, 98] on link "Gross Yearly Income" at bounding box center [496, 98] width 68 height 22
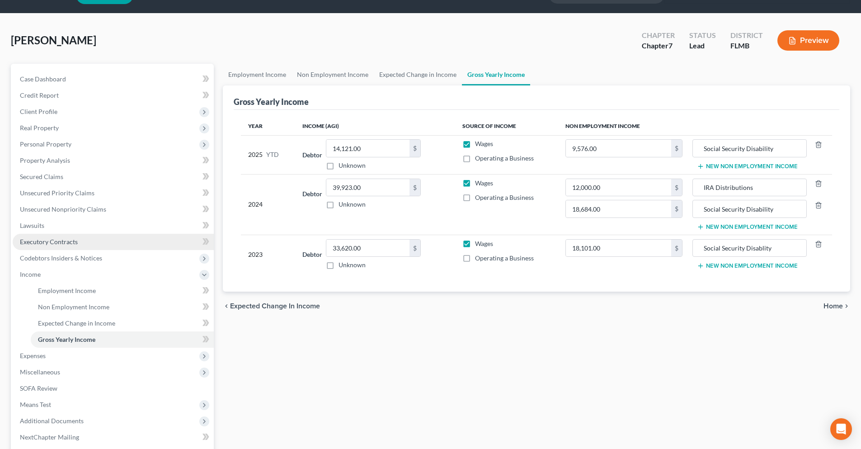
scroll to position [23, 0]
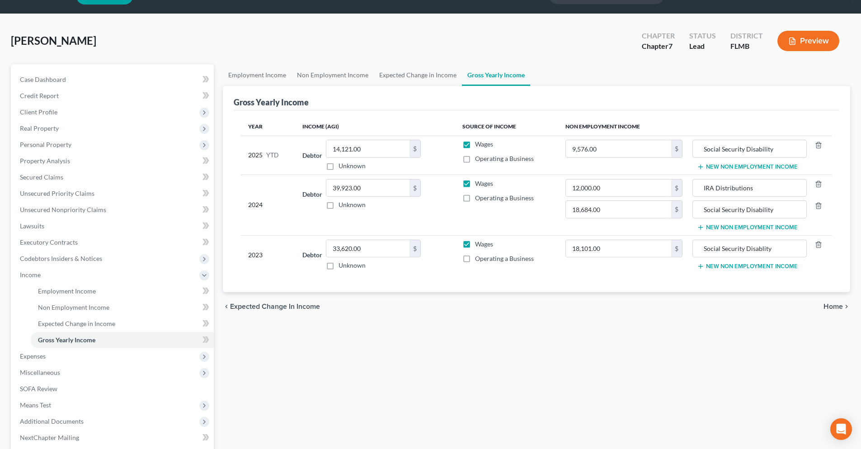
click at [543, 341] on div "Employment Income Non Employment Income Expected Change in Income Gross Yearly …" at bounding box center [536, 284] width 636 height 440
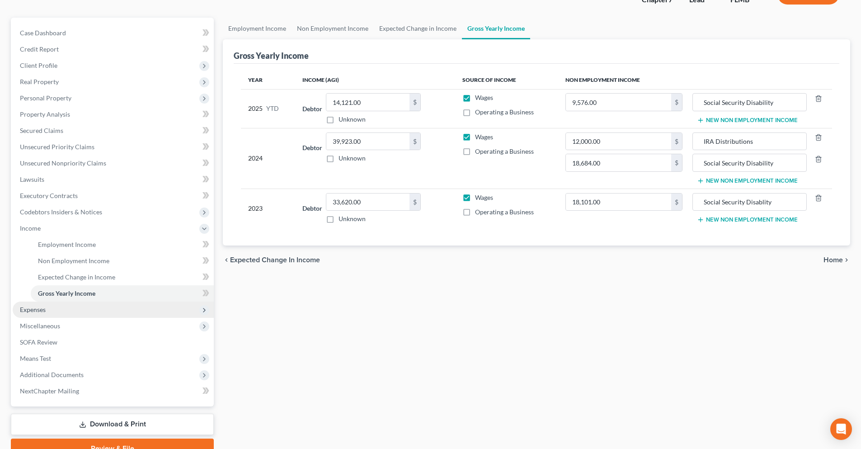
scroll to position [113, 0]
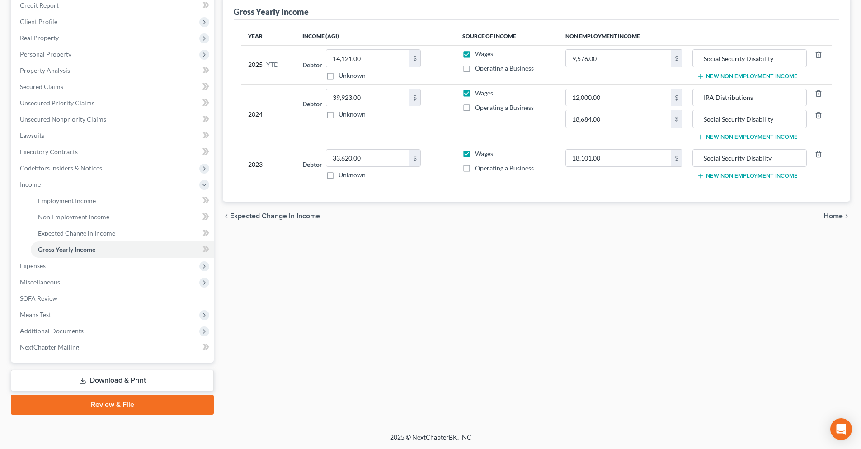
click at [249, 359] on div "Employment Income Non Employment Income Expected Change in Income Gross Yearly …" at bounding box center [536, 194] width 636 height 440
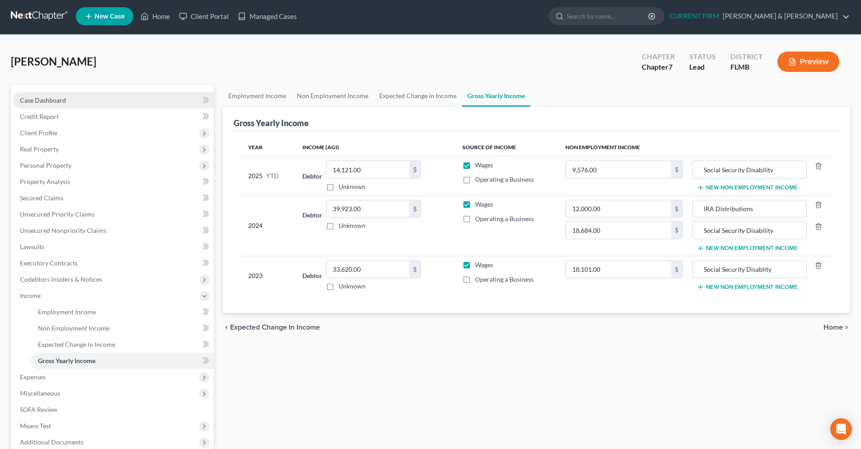
scroll to position [0, 0]
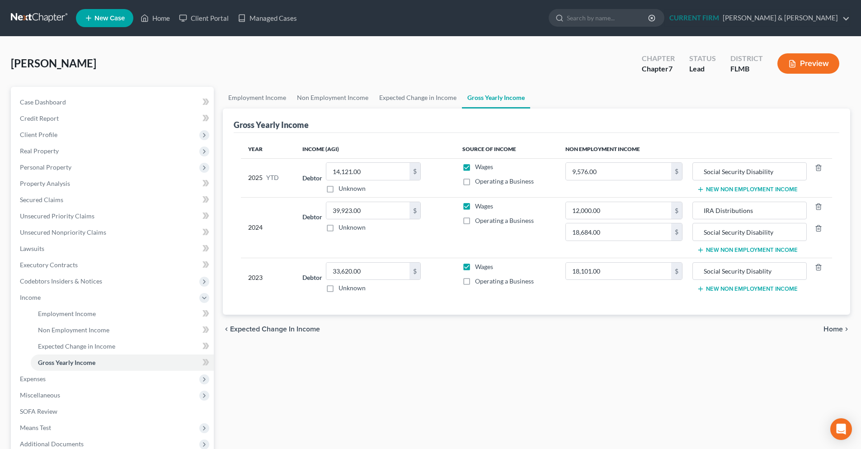
click at [832, 331] on span "Home" at bounding box center [832, 328] width 19 height 7
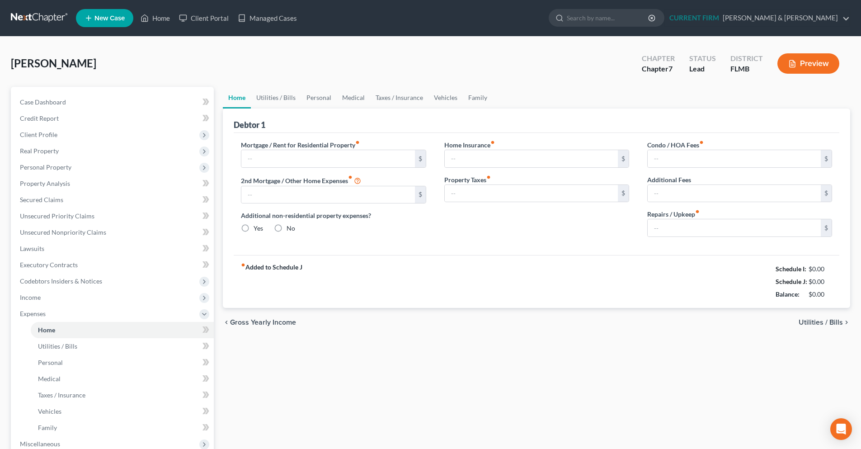
type input "1,260.71"
type input "0.00"
radio input "true"
type input "0.00"
type input "218.00"
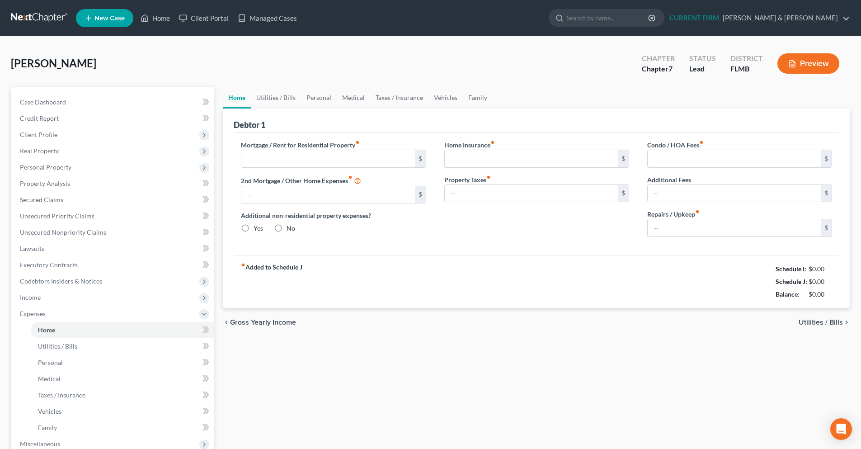
type input "0.00"
type input "267.00"
click at [827, 322] on span "Utilities / Bills" at bounding box center [820, 321] width 44 height 7
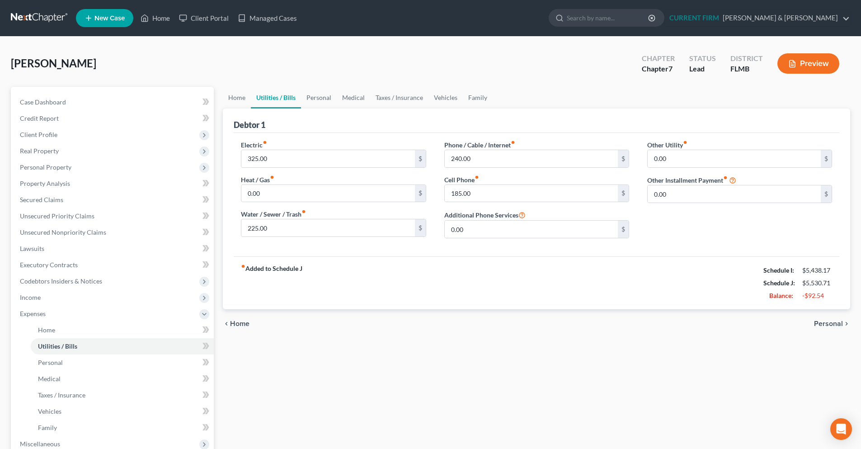
click at [827, 322] on span "Personal" at bounding box center [828, 323] width 29 height 7
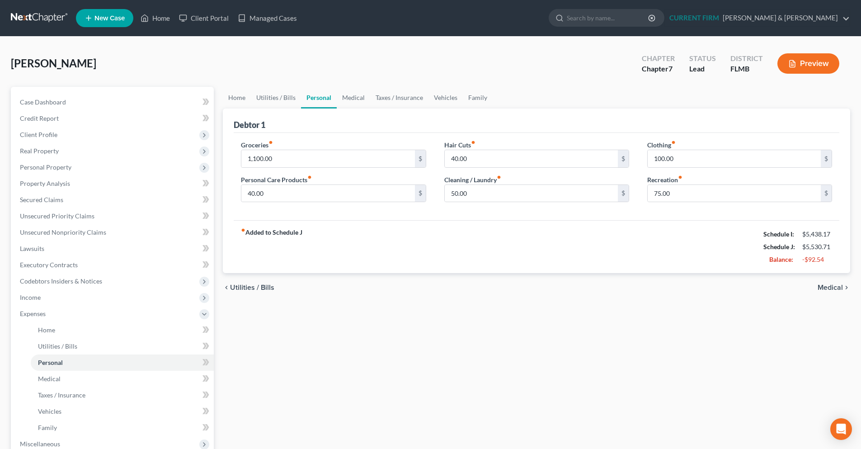
click at [828, 292] on div "chevron_left Utilities / Bills Medical chevron_right" at bounding box center [536, 287] width 627 height 29
click at [827, 290] on span "Medical" at bounding box center [829, 287] width 25 height 7
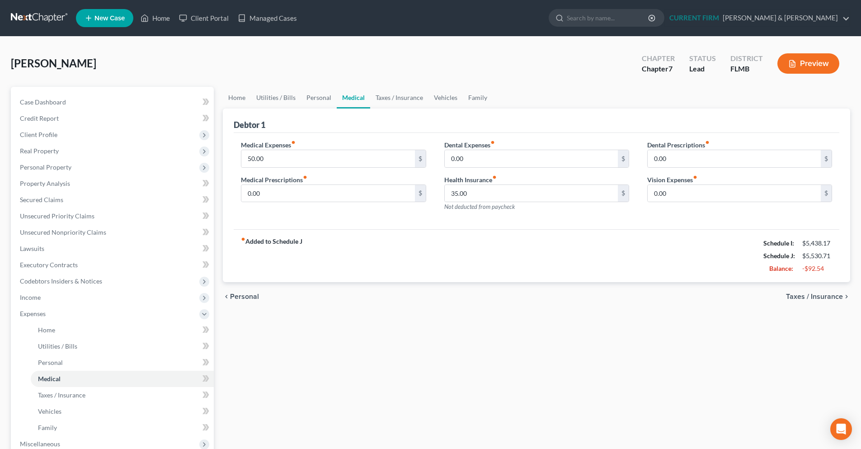
click at [824, 297] on span "Taxes / Insurance" at bounding box center [814, 296] width 57 height 7
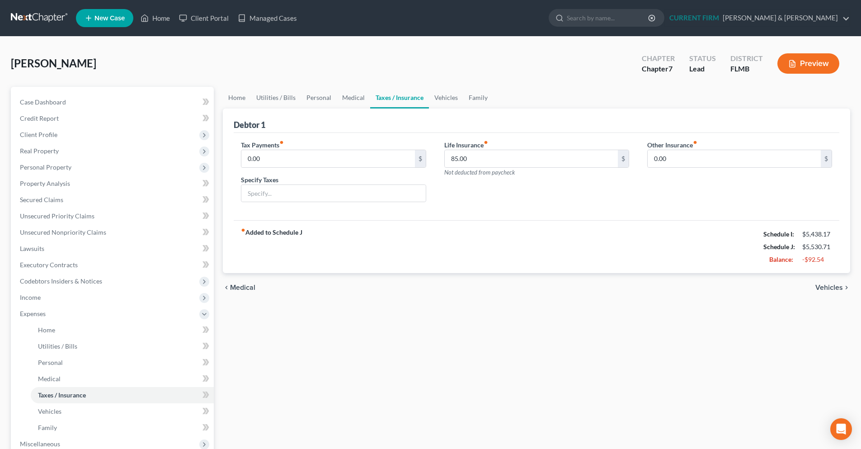
click at [825, 289] on span "Vehicles" at bounding box center [829, 287] width 28 height 7
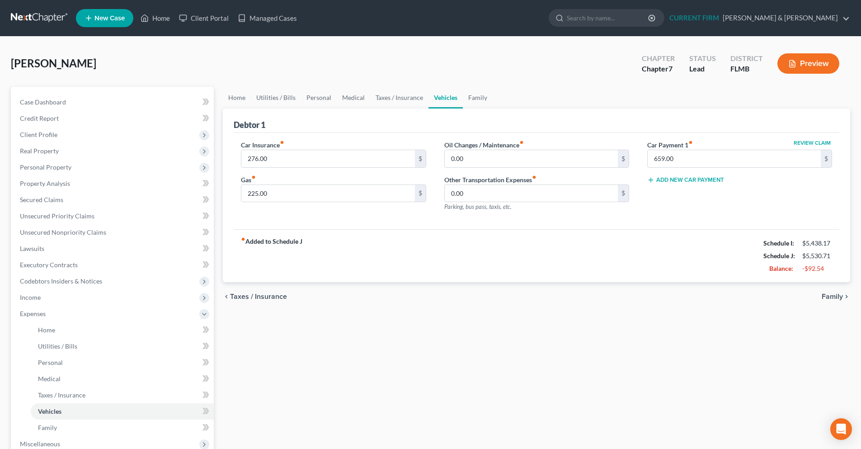
click at [831, 295] on span "Family" at bounding box center [831, 296] width 21 height 7
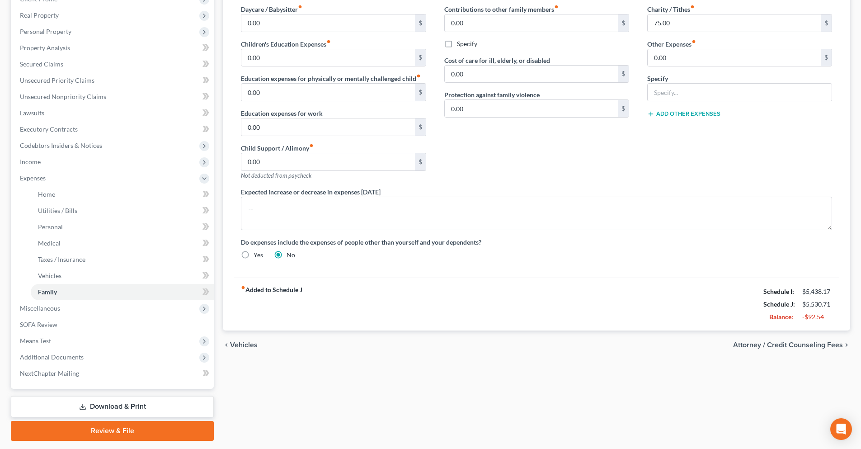
click at [774, 343] on span "Attorney / Credit Counseling Fees" at bounding box center [788, 344] width 110 height 7
select select "0"
